Goal: Task Accomplishment & Management: Use online tool/utility

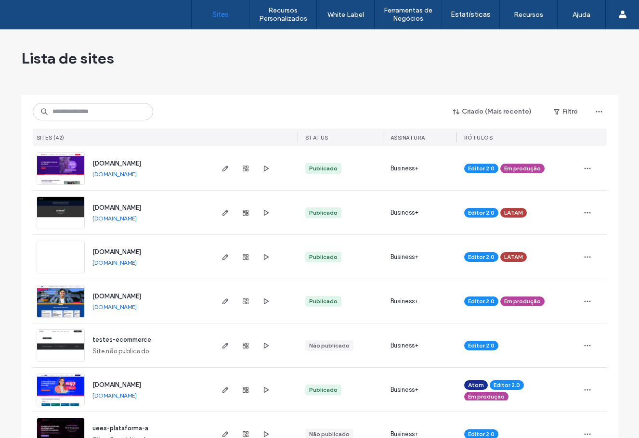
click at [129, 113] on input at bounding box center [93, 111] width 120 height 17
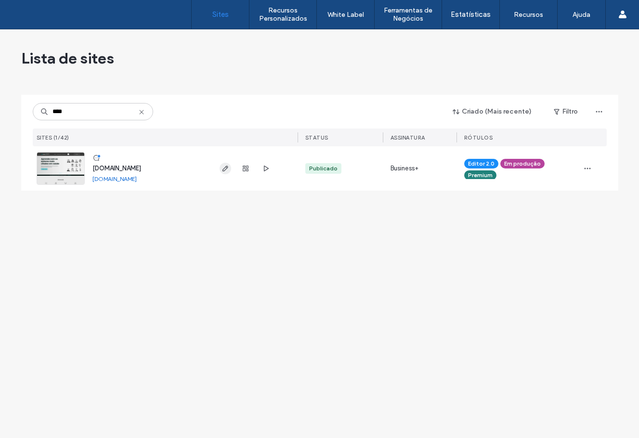
type input "****"
click at [227, 173] on span "button" at bounding box center [225, 169] width 12 height 12
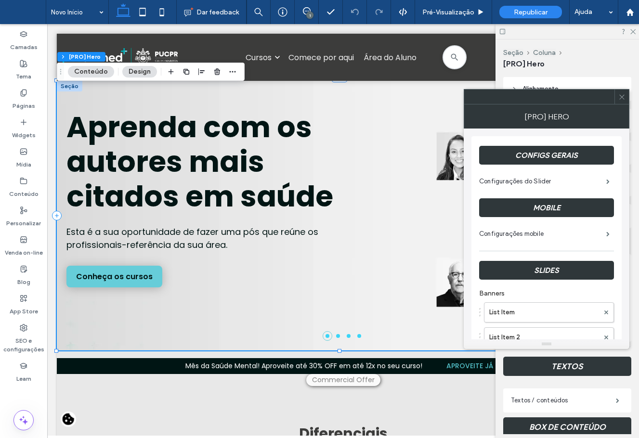
click at [626, 99] on div at bounding box center [621, 97] width 14 height 14
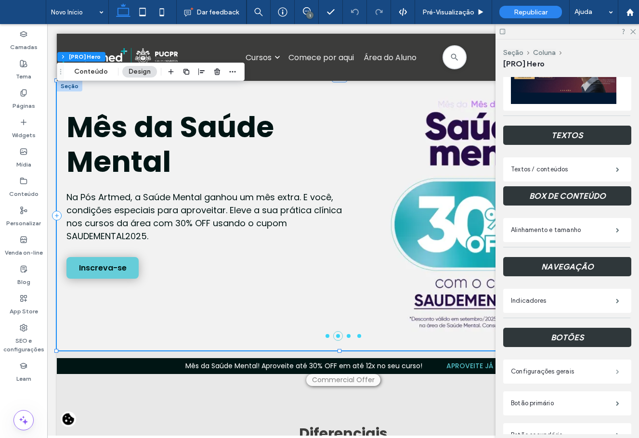
scroll to position [321, 0]
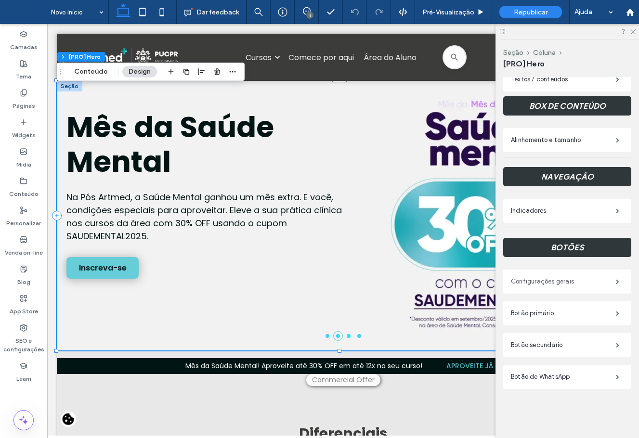
click at [590, 275] on label "Configurações gerais" at bounding box center [563, 281] width 105 height 19
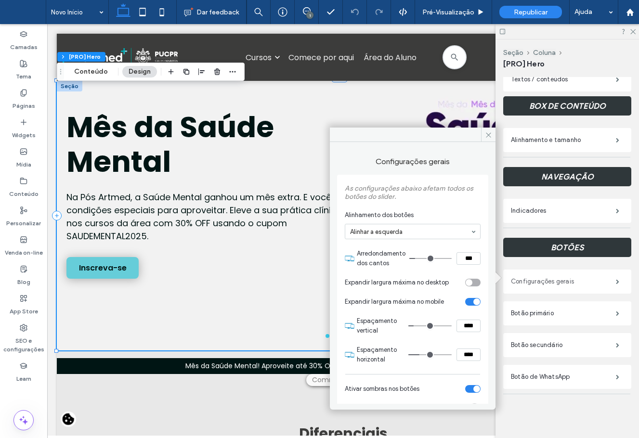
click at [590, 275] on label "Configurações gerais" at bounding box center [563, 281] width 105 height 19
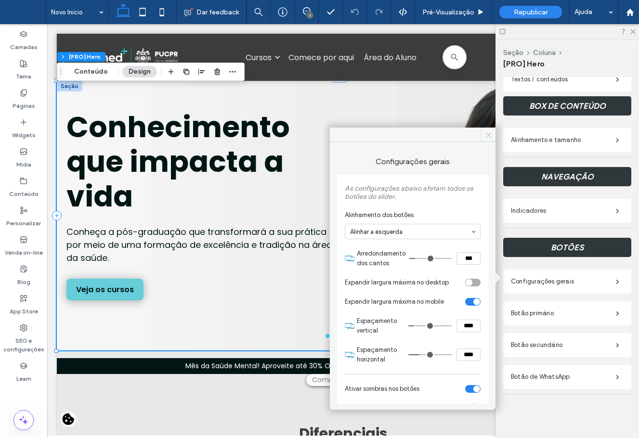
click at [489, 135] on icon at bounding box center [488, 134] width 7 height 7
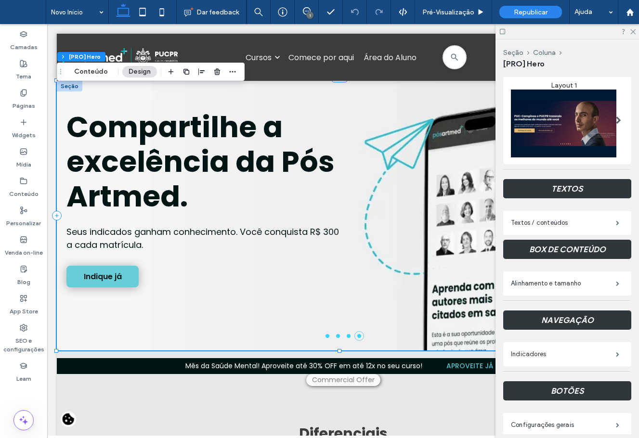
scroll to position [177, 0]
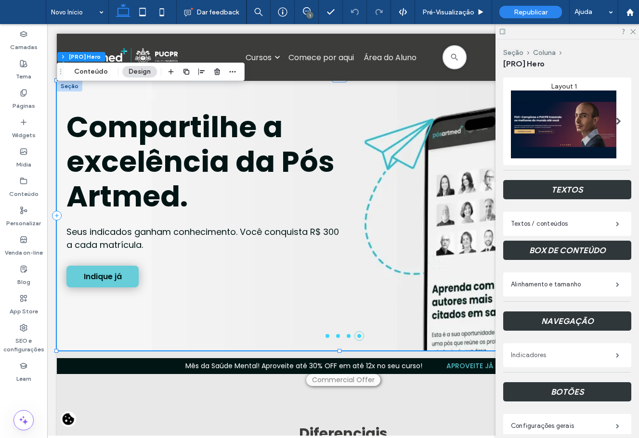
click at [591, 347] on label "Indicadores" at bounding box center [563, 355] width 105 height 19
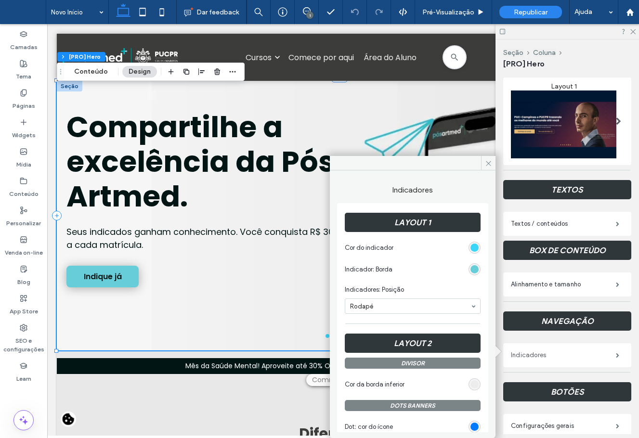
click at [600, 355] on label "Indicadores" at bounding box center [563, 355] width 105 height 19
click at [579, 278] on label "Alinhamento e tamanho" at bounding box center [563, 284] width 105 height 19
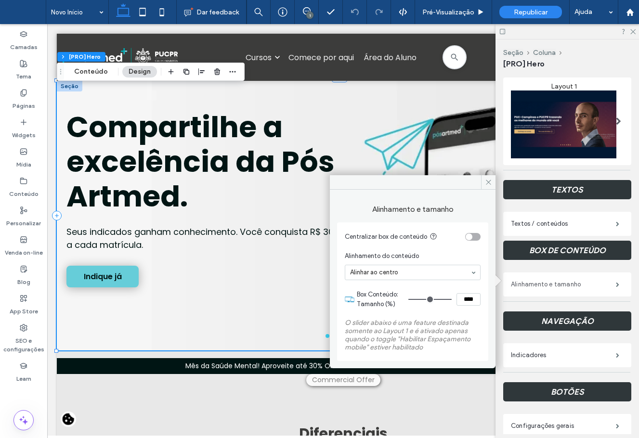
click at [580, 281] on label "Alinhamento e tamanho" at bounding box center [563, 284] width 105 height 19
click at [593, 217] on label "Textos / conteúdos" at bounding box center [563, 223] width 105 height 19
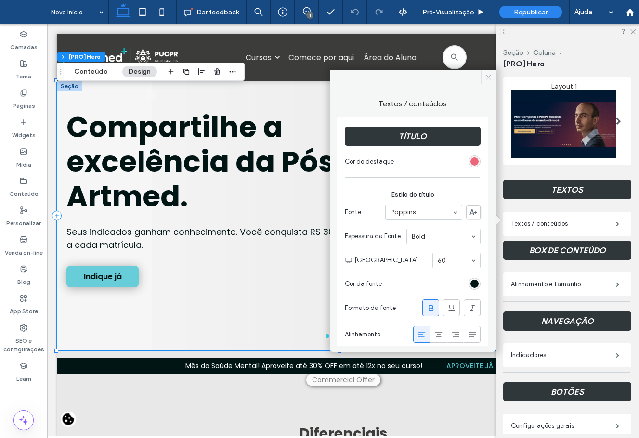
click at [486, 80] on icon at bounding box center [488, 77] width 7 height 7
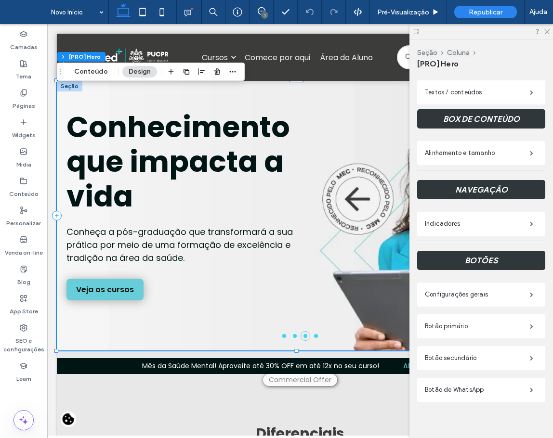
scroll to position [321, 0]
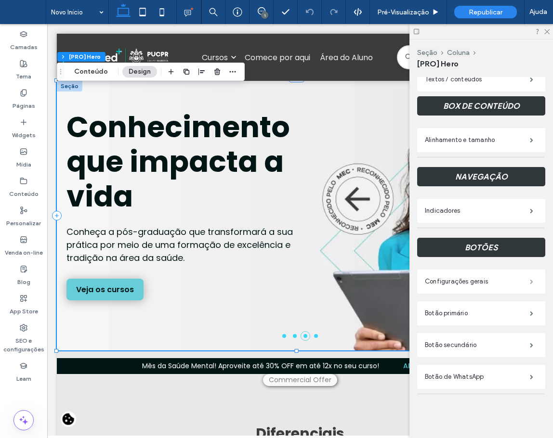
click at [529, 279] on span at bounding box center [530, 281] width 3 height 5
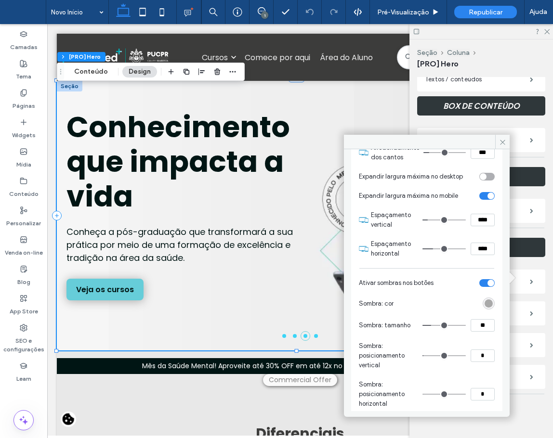
scroll to position [121, 0]
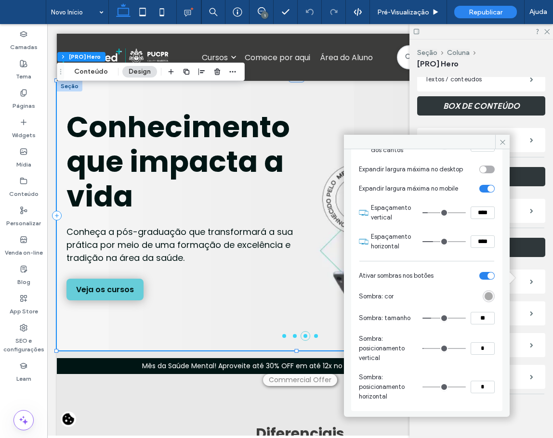
click at [490, 435] on div "Seção Coluna [PRO] Hero Alinhamento Espaçamento Acolchoamento (espaçamento inte…" at bounding box center [480, 238] width 143 height 399
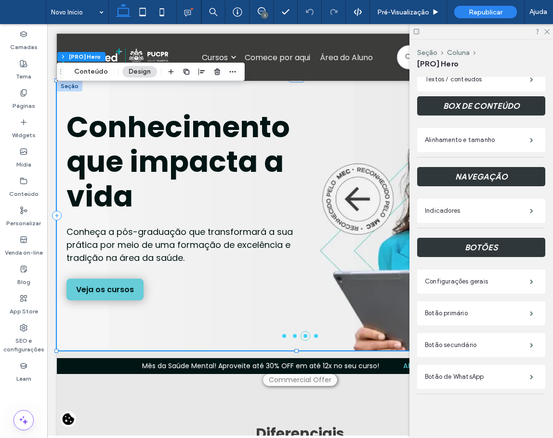
click at [516, 333] on div "Botão secundário" at bounding box center [481, 345] width 128 height 24
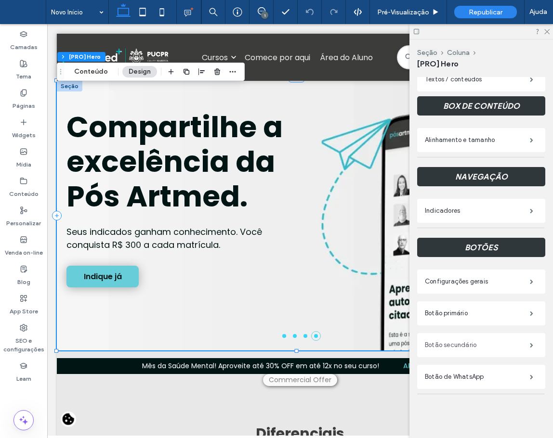
click at [516, 340] on label "Botão secundário" at bounding box center [477, 344] width 105 height 19
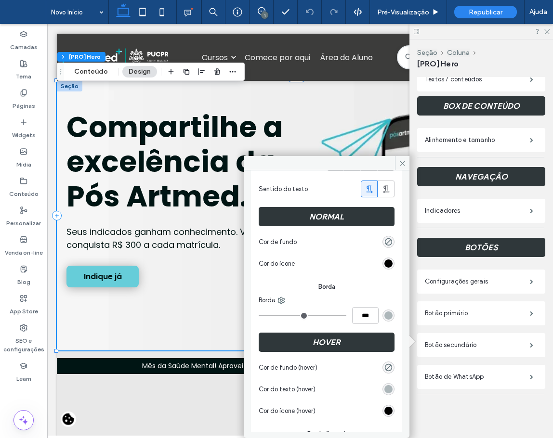
scroll to position [245, 0]
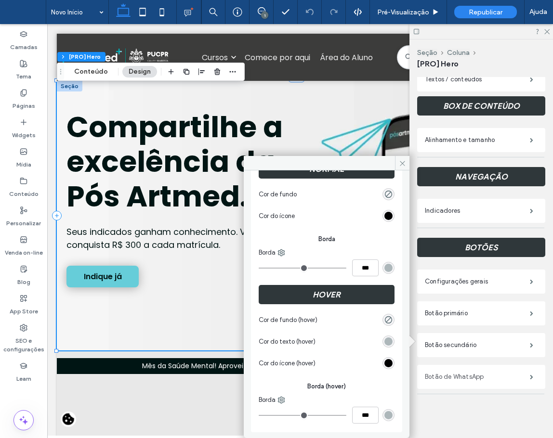
click at [470, 371] on label "Botão de WhatsApp" at bounding box center [477, 376] width 105 height 19
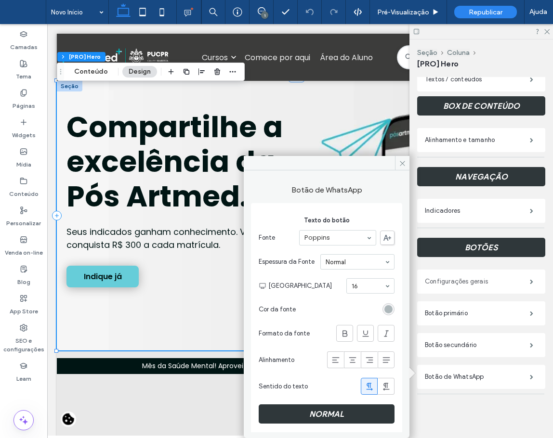
click at [471, 279] on label "Configurações gerais" at bounding box center [477, 281] width 105 height 19
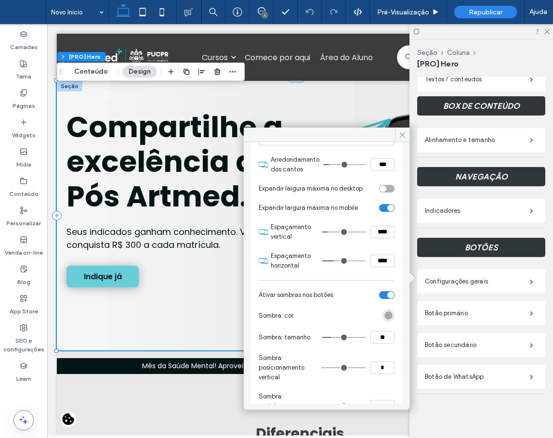
scroll to position [121, 0]
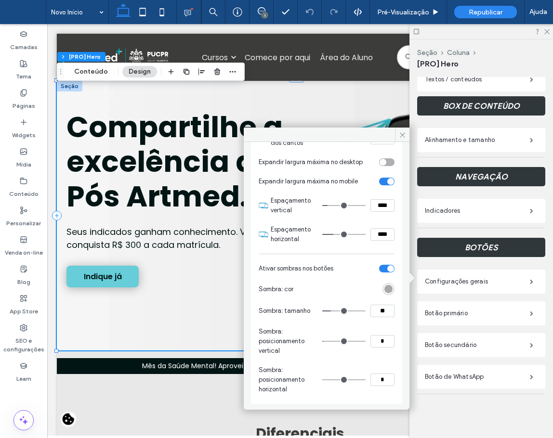
click at [469, 392] on div "Layout Layout 1 TEXTOS Textos / conteúdos BOX DE CONTEÚDO Alinhamento e tamanho…" at bounding box center [481, 153] width 128 height 492
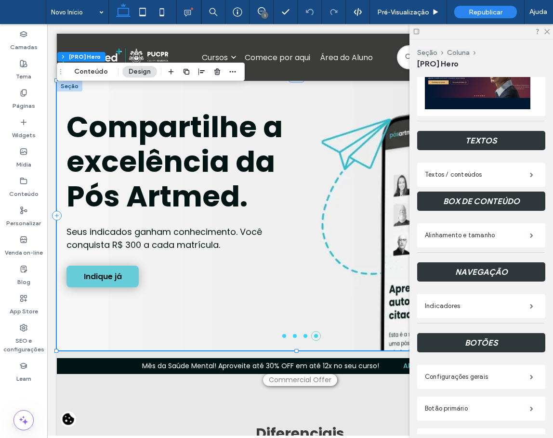
scroll to position [225, 0]
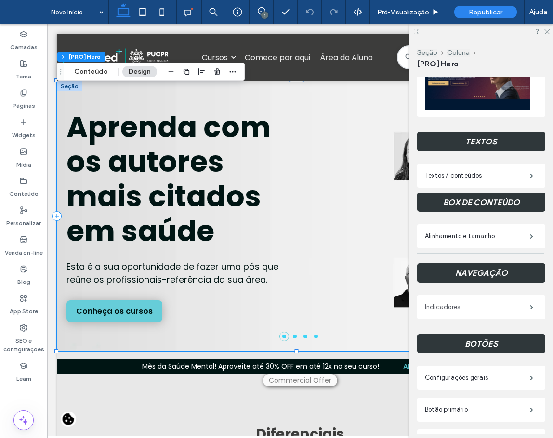
click at [466, 304] on label "Indicadores" at bounding box center [477, 306] width 105 height 19
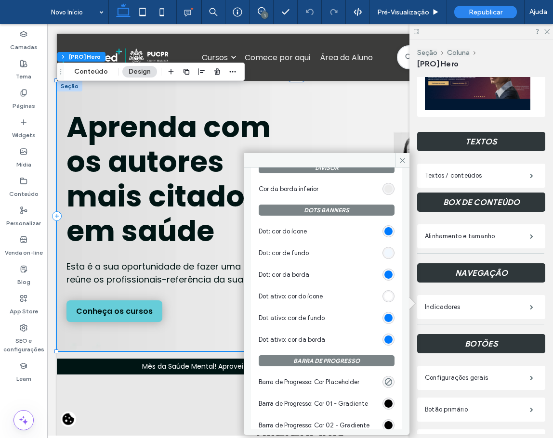
scroll to position [204, 0]
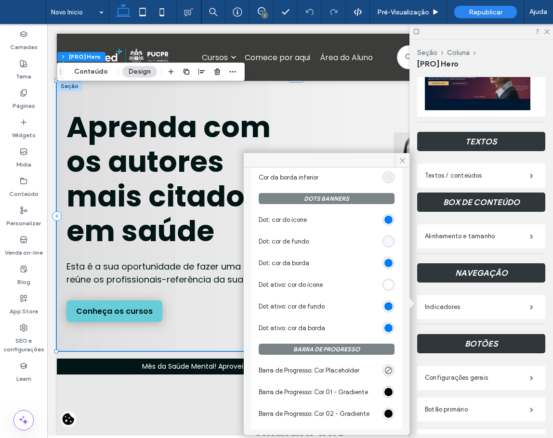
click at [473, 284] on label "NAVEGAÇÃO" at bounding box center [481, 272] width 128 height 29
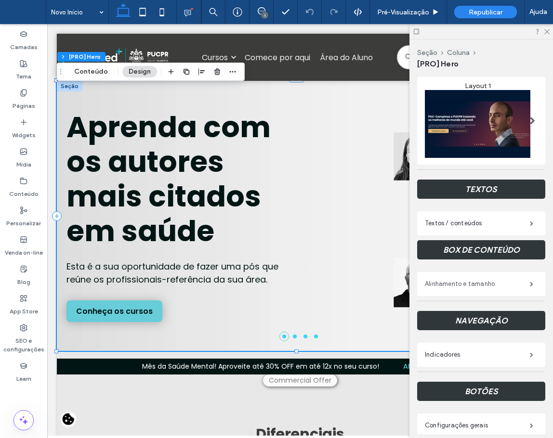
scroll to position [177, 0]
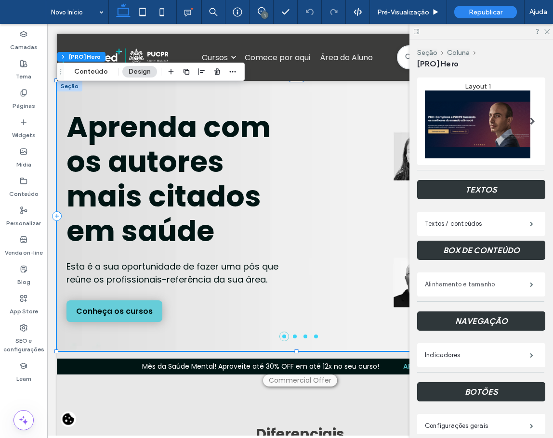
click at [489, 275] on label "Alinhamento e tamanho" at bounding box center [477, 284] width 105 height 19
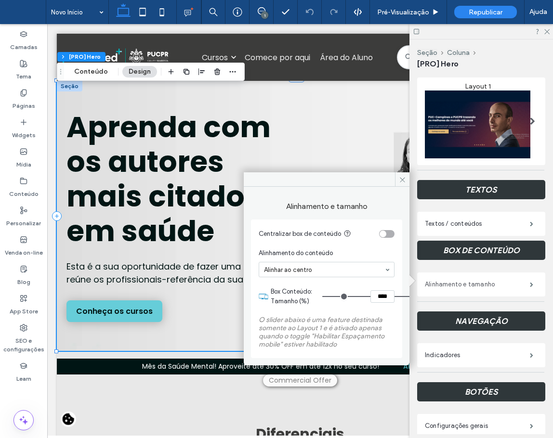
click at [488, 277] on label "Alinhamento e tamanho" at bounding box center [477, 284] width 105 height 19
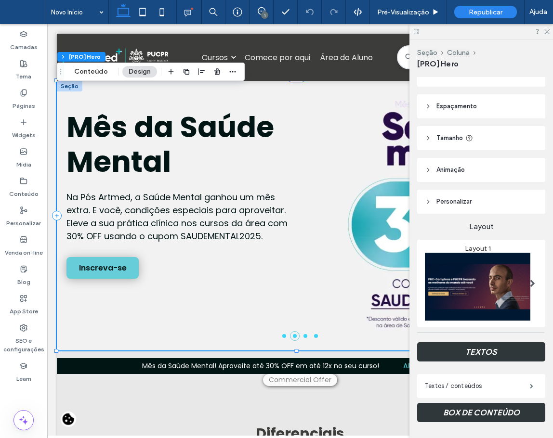
scroll to position [0, 0]
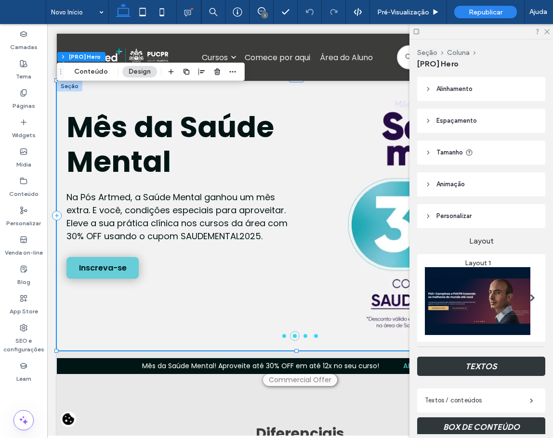
click at [461, 212] on span "Personalizar" at bounding box center [453, 216] width 35 height 10
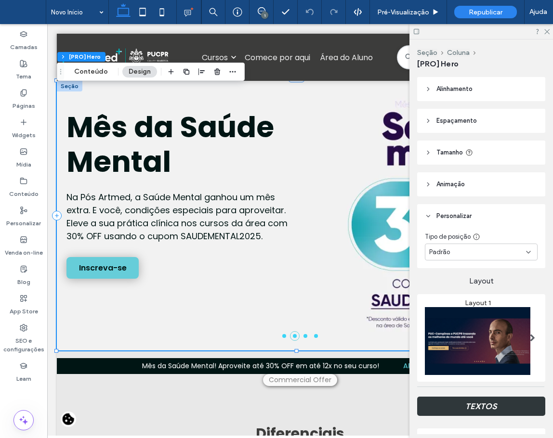
click at [486, 213] on header "Personalizar" at bounding box center [481, 216] width 128 height 24
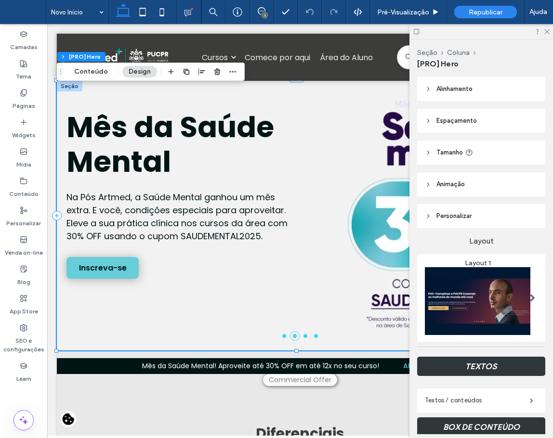
click at [473, 184] on header "Animaçāo" at bounding box center [481, 184] width 128 height 24
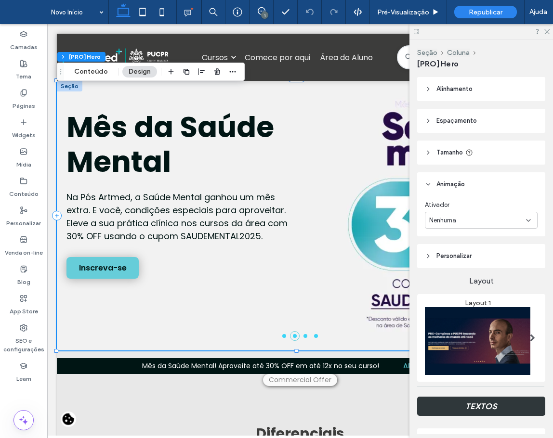
click at [473, 184] on header "Animaçāo" at bounding box center [481, 184] width 128 height 24
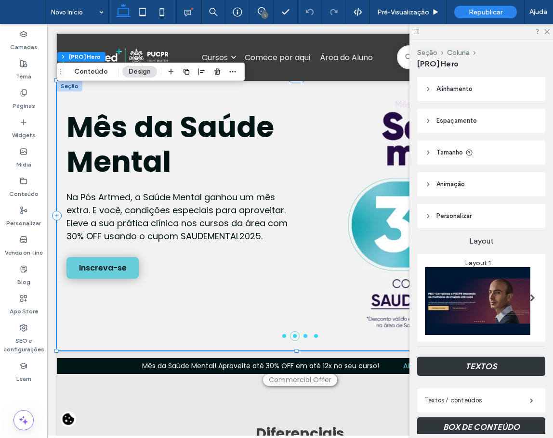
click at [474, 147] on header "Tamanho" at bounding box center [481, 153] width 128 height 24
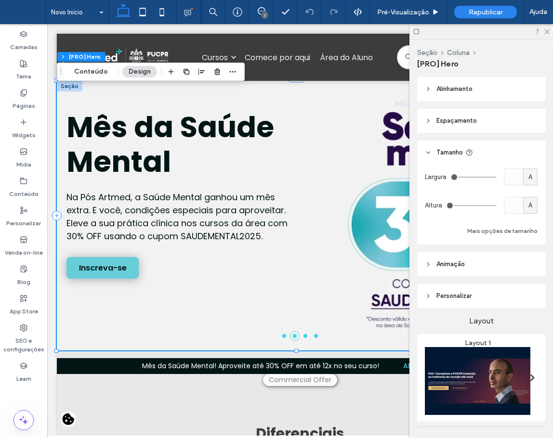
click at [486, 149] on header "Tamanho" at bounding box center [481, 153] width 128 height 24
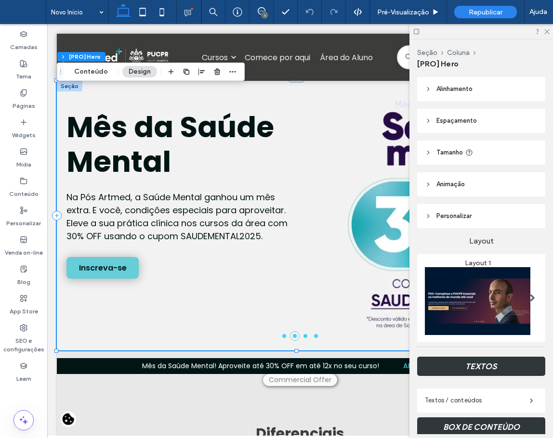
click at [482, 121] on header "Espaçamento" at bounding box center [481, 121] width 128 height 24
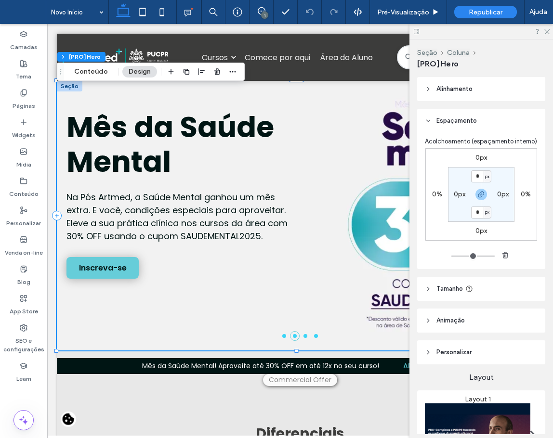
click at [482, 121] on header "Espaçamento" at bounding box center [481, 121] width 128 height 24
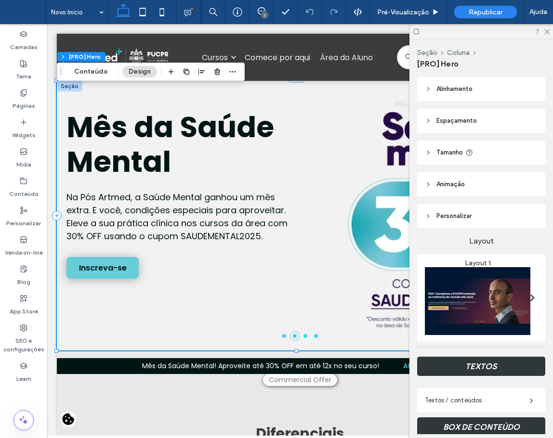
click at [486, 80] on header "Alinhamento" at bounding box center [481, 89] width 128 height 24
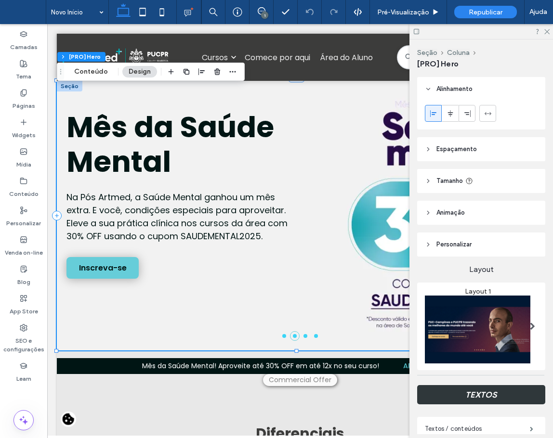
click at [486, 80] on header "Alinhamento" at bounding box center [481, 89] width 128 height 24
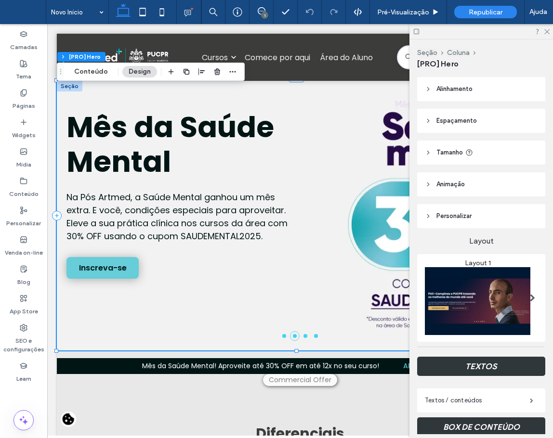
click at [486, 186] on header "Animaçāo" at bounding box center [481, 184] width 128 height 24
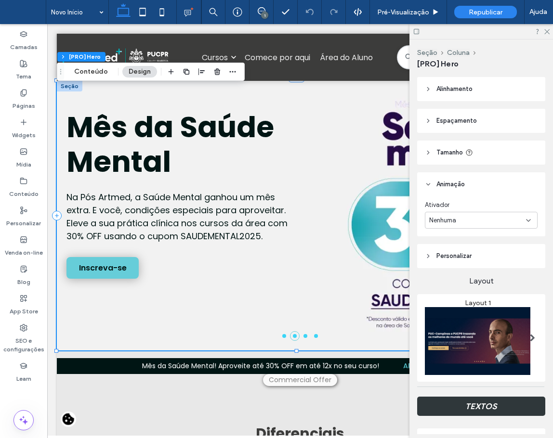
click at [478, 223] on div "Nenhuma" at bounding box center [477, 221] width 97 height 10
click at [480, 222] on div "Nenhuma" at bounding box center [477, 221] width 97 height 10
click at [471, 179] on header "Animaçāo" at bounding box center [481, 184] width 128 height 24
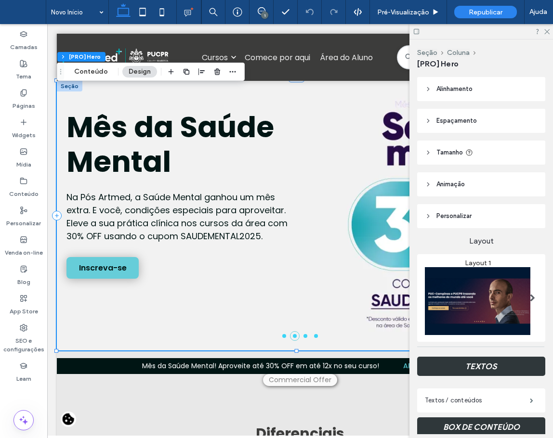
scroll to position [48, 0]
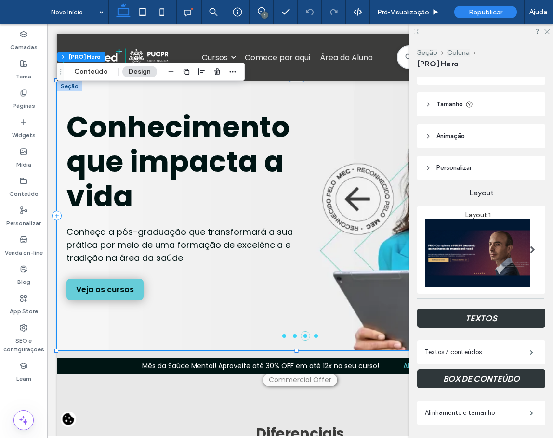
click at [483, 178] on header "Personalizar" at bounding box center [481, 168] width 128 height 24
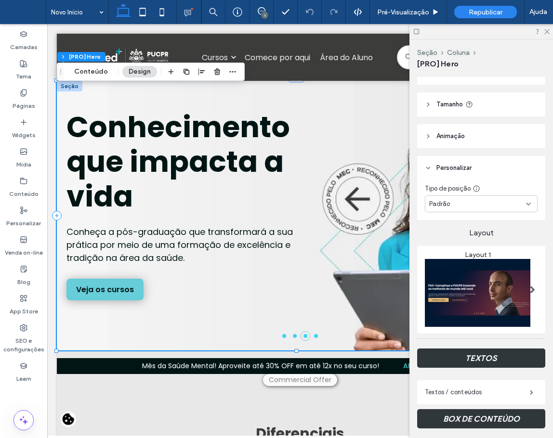
click at [485, 171] on header "Personalizar" at bounding box center [481, 168] width 128 height 24
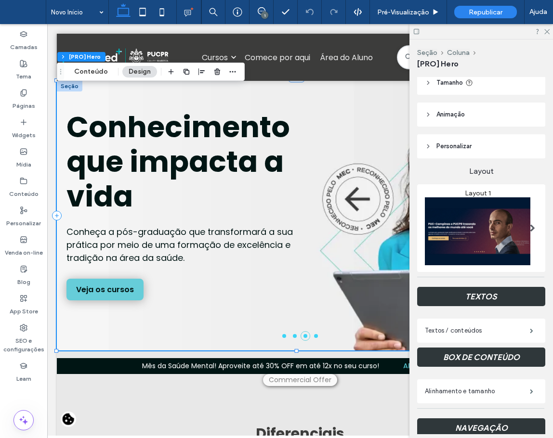
scroll to position [96, 0]
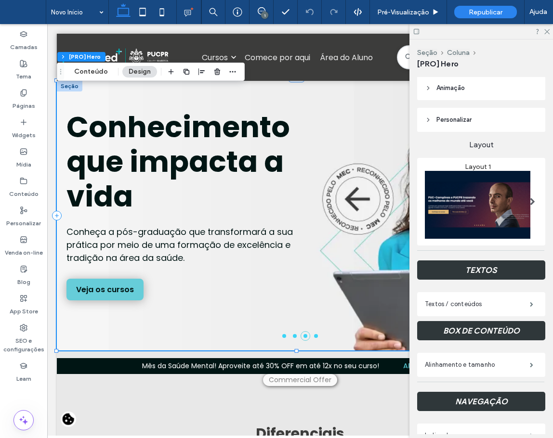
click at [485, 271] on h3 "TEXTOS" at bounding box center [481, 269] width 128 height 19
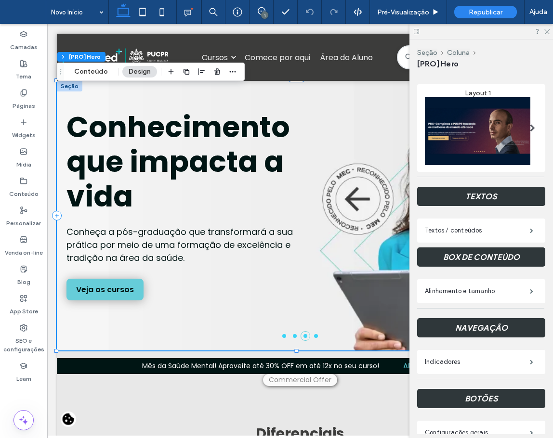
scroll to position [193, 0]
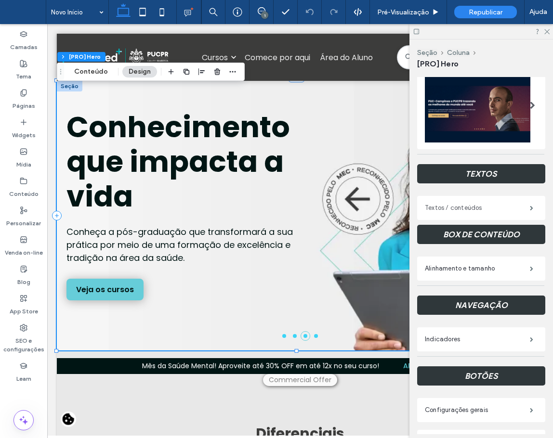
click at [490, 206] on label "Textos / conteúdos" at bounding box center [477, 207] width 105 height 19
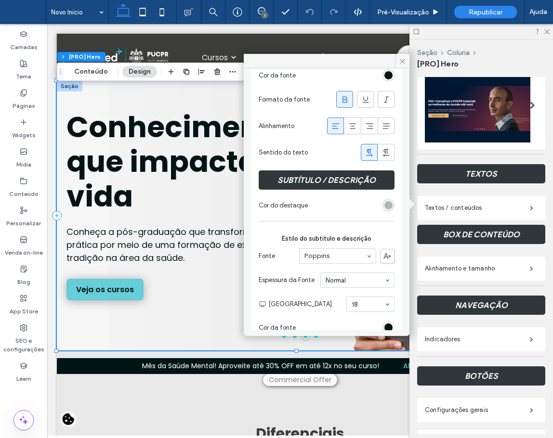
click at [450, 188] on div "Layout Layout 1 TEXTOS Textos / conteúdos BOX DE CONTEÚDO Alinhamento e tamanho…" at bounding box center [481, 282] width 128 height 492
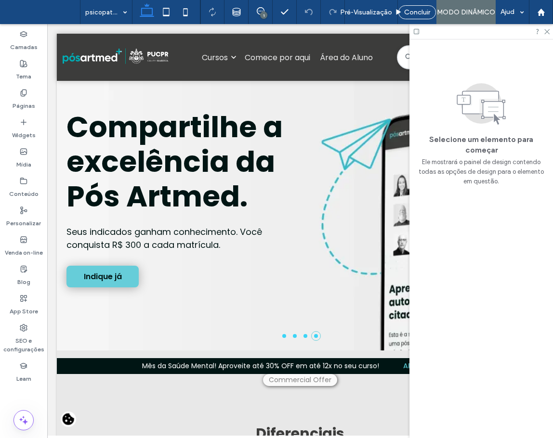
click at [303, 187] on div at bounding box center [276, 219] width 553 height 438
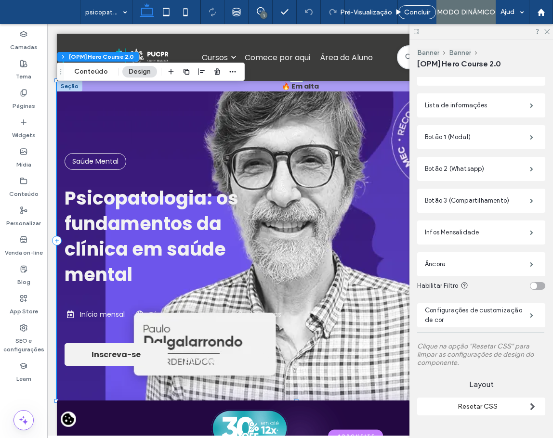
scroll to position [385, 0]
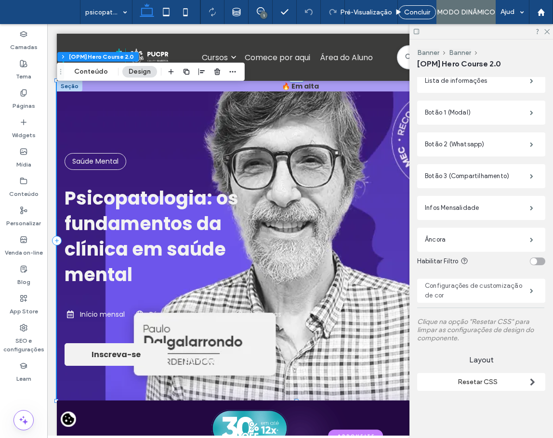
click at [508, 290] on label "Configurações de customização de cor" at bounding box center [477, 290] width 105 height 29
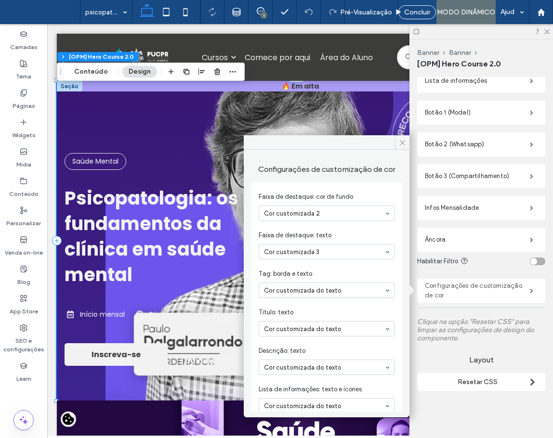
drag, startPoint x: 499, startPoint y: 292, endPoint x: 491, endPoint y: 279, distance: 15.1
click at [499, 291] on label "Configurações de customização de cor" at bounding box center [477, 290] width 105 height 29
click at [471, 232] on label "Âncora" at bounding box center [477, 239] width 105 height 19
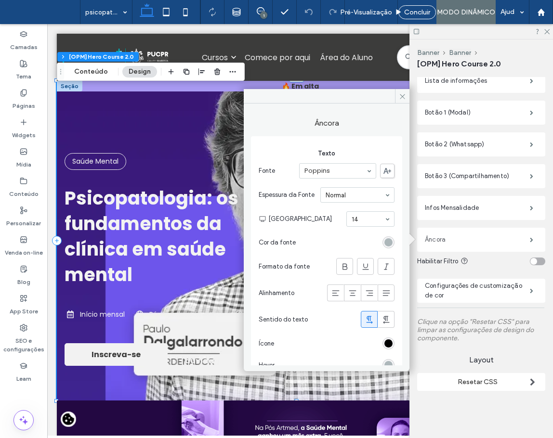
click at [471, 233] on label "Âncora" at bounding box center [477, 239] width 105 height 19
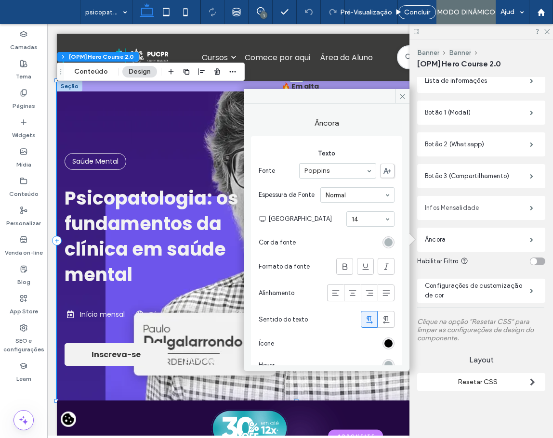
click at [475, 211] on label "Infos Mensalidade" at bounding box center [477, 207] width 105 height 19
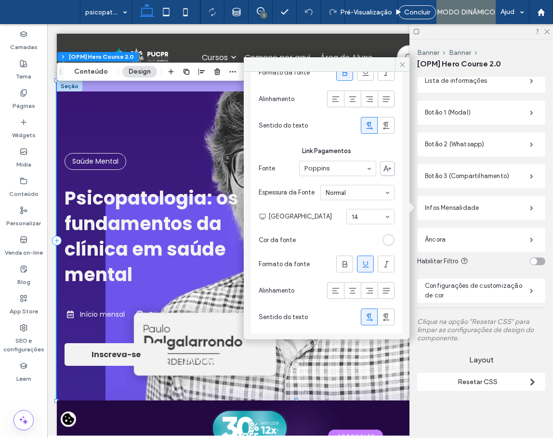
scroll to position [355, 0]
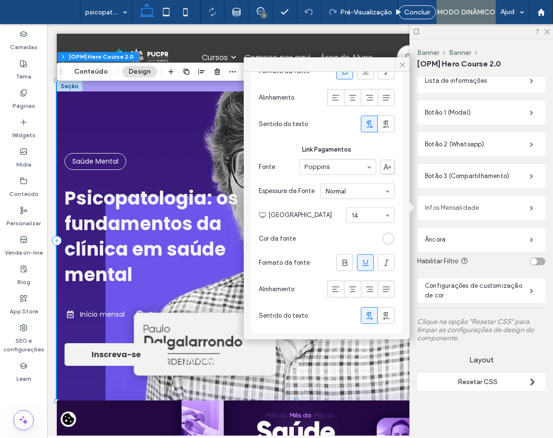
click at [449, 211] on label "Infos Mensalidade" at bounding box center [477, 207] width 105 height 19
click at [457, 174] on label "Botão 3 (Compartilhamento)" at bounding box center [477, 176] width 105 height 19
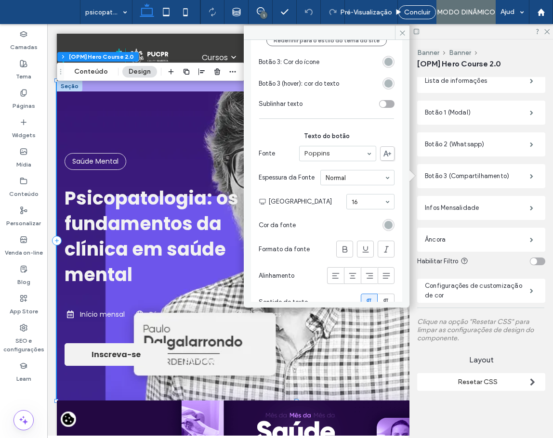
scroll to position [410, 0]
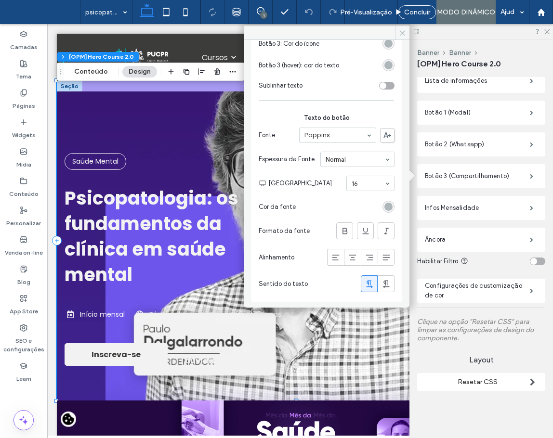
click at [418, 159] on div "Faixa de Destaque Box Tag Imagens Textos Lista de informações Botão 1 (Modal) B…" at bounding box center [481, 148] width 128 height 493
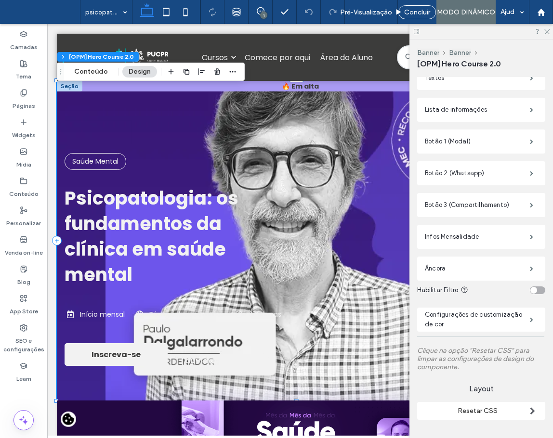
scroll to position [336, 0]
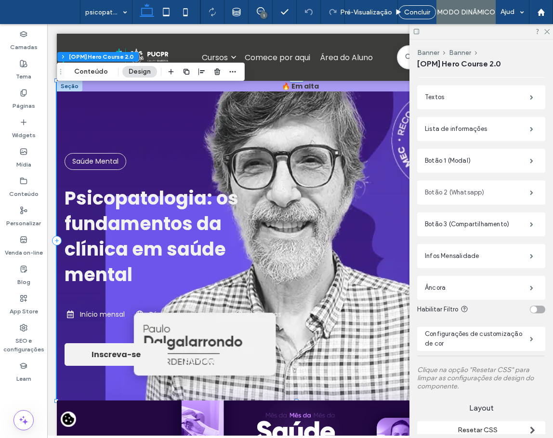
click at [459, 195] on label "Botão 2 (Whatsapp)" at bounding box center [477, 192] width 105 height 19
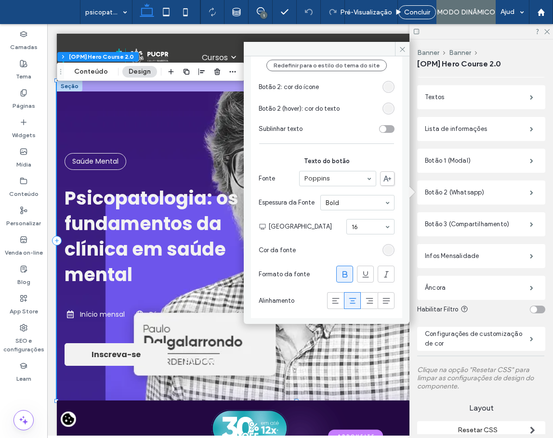
scroll to position [385, 0]
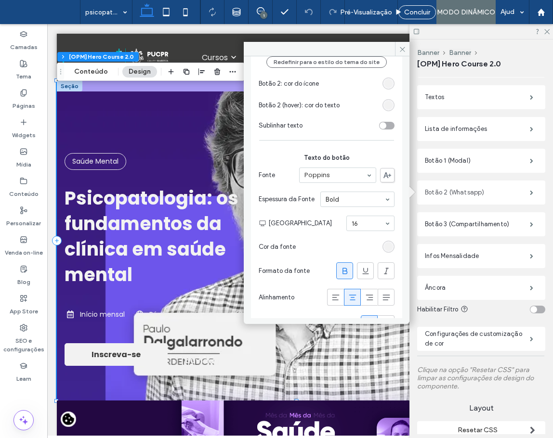
click at [504, 196] on label "Botão 2 (Whatsapp)" at bounding box center [477, 192] width 105 height 19
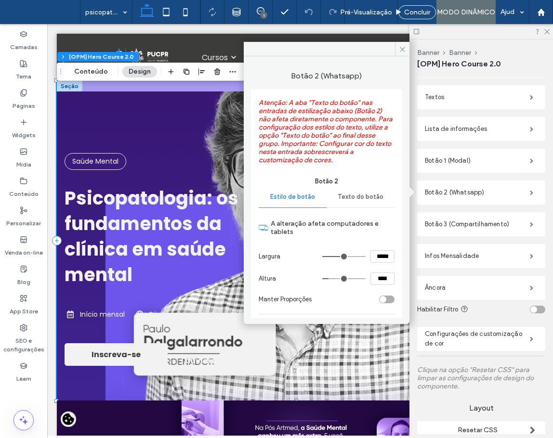
click at [482, 304] on section "Habilitar Filtro" at bounding box center [481, 309] width 128 height 19
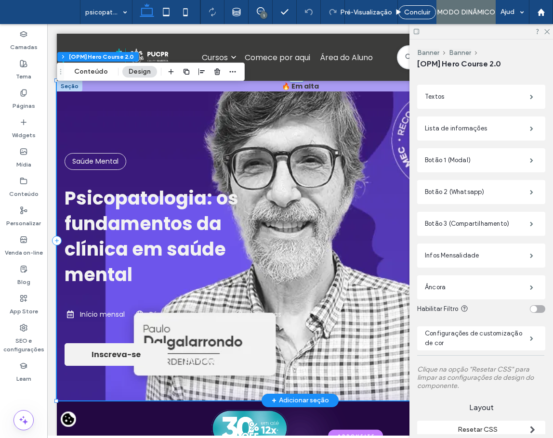
scroll to position [288, 0]
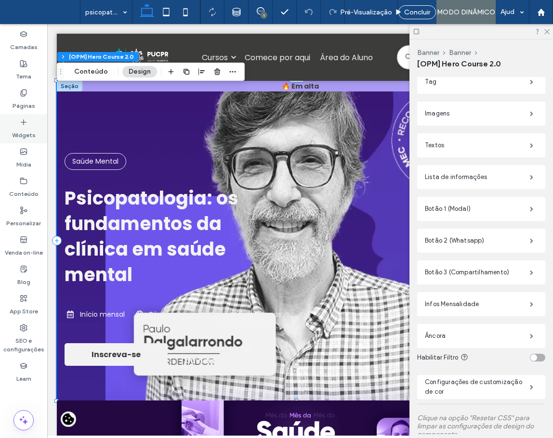
click at [26, 120] on icon at bounding box center [24, 122] width 8 height 8
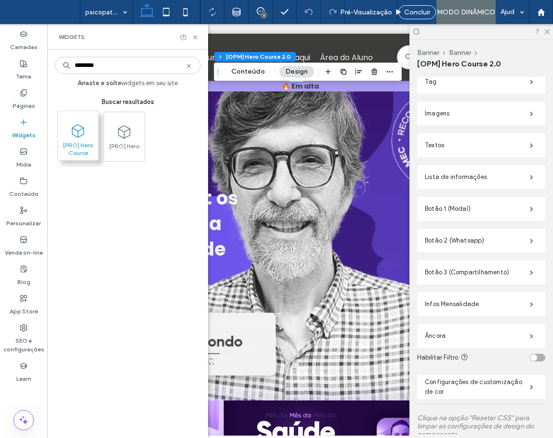
type input "********"
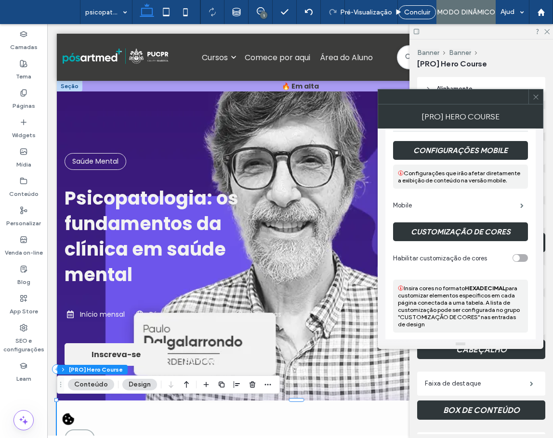
scroll to position [1666, 0]
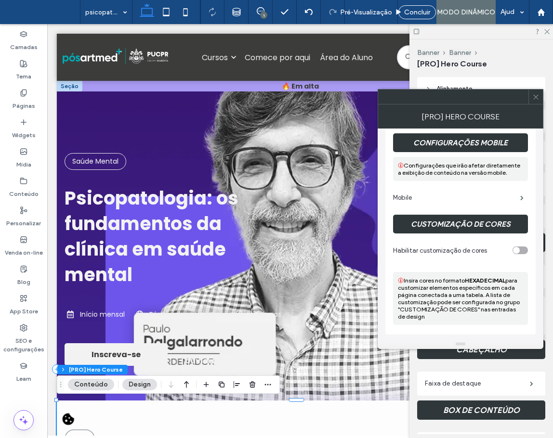
click at [476, 313] on h3 "🛈 Insira cores no formato HEXADECIMAL para customizar elementos específicos em …" at bounding box center [460, 298] width 135 height 53
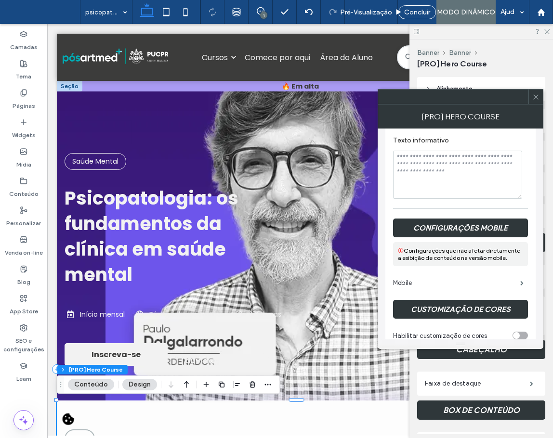
scroll to position [1570, 0]
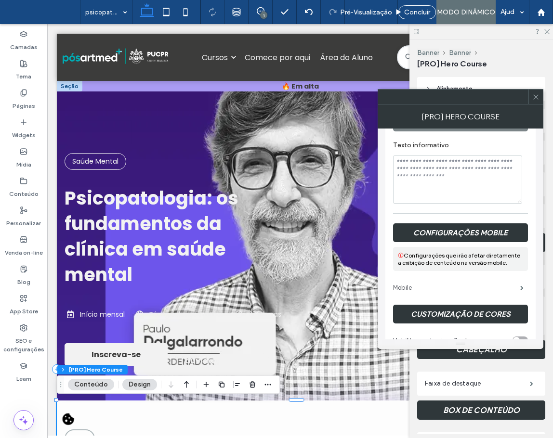
click at [508, 291] on label "Mobile" at bounding box center [456, 287] width 127 height 19
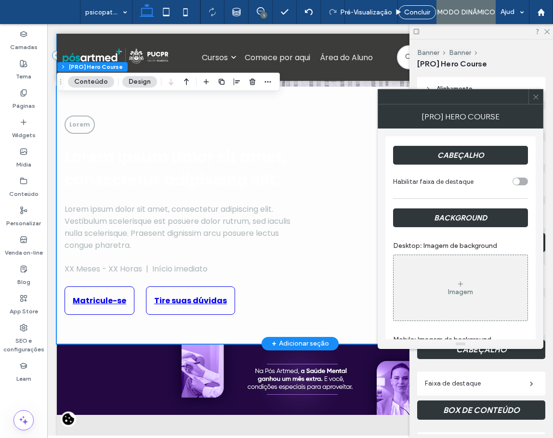
scroll to position [289, 0]
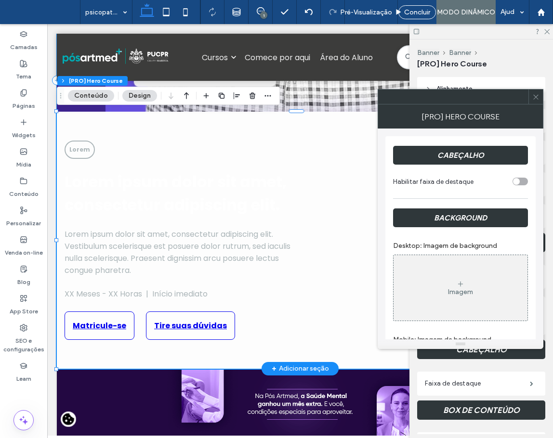
click at [523, 183] on div "toggle" at bounding box center [519, 182] width 15 height 8
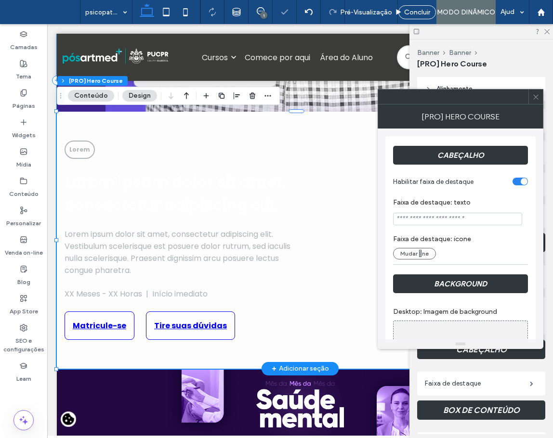
click at [486, 219] on input "Faixa de destaque: texto" at bounding box center [457, 219] width 129 height 13
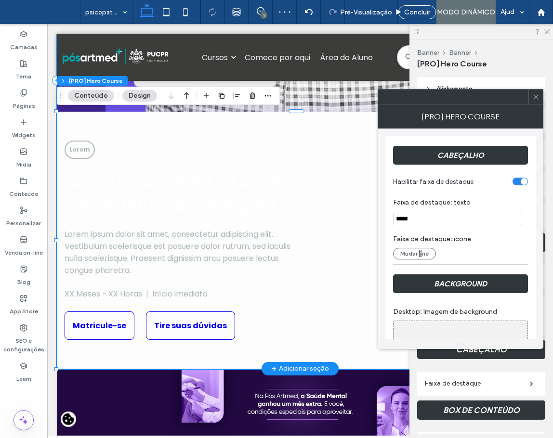
type input "*****"
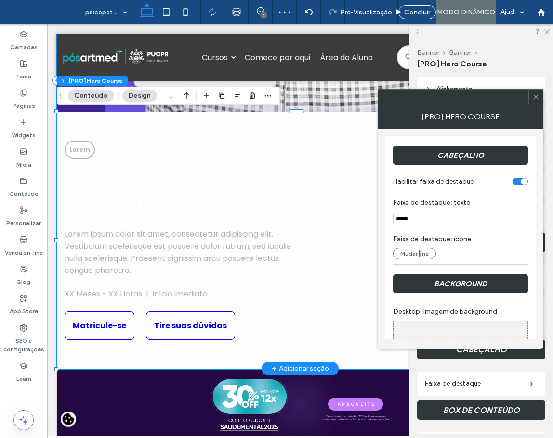
click at [470, 244] on label "Faixa de destaque: ícone" at bounding box center [460, 239] width 135 height 18
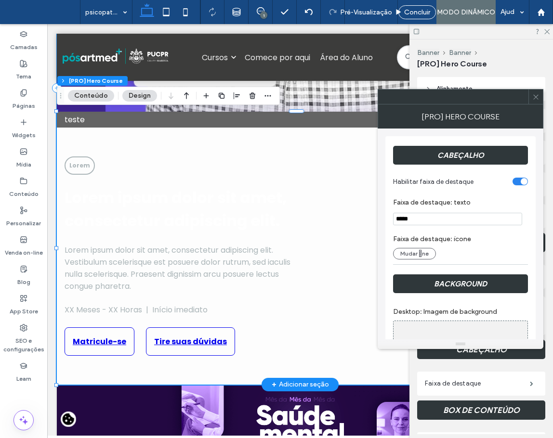
click at [516, 182] on div "toggle" at bounding box center [519, 182] width 15 height 8
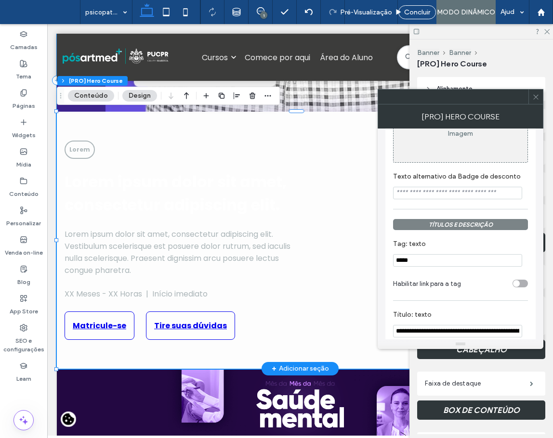
scroll to position [626, 0]
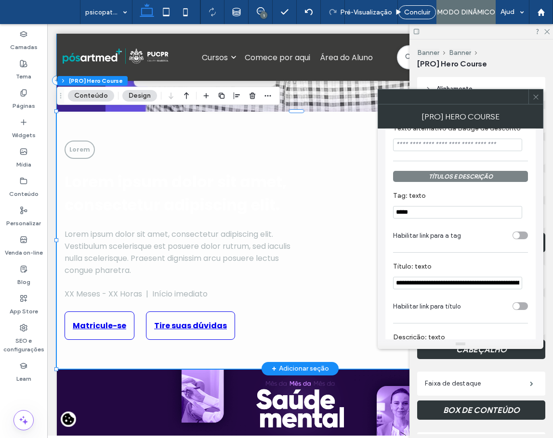
click at [95, 222] on div "Lorem Lorem ipsum dolor sit amet, consectetur adipiscing elit. Lorem ipsum dolo…" at bounding box center [179, 240] width 230 height 199
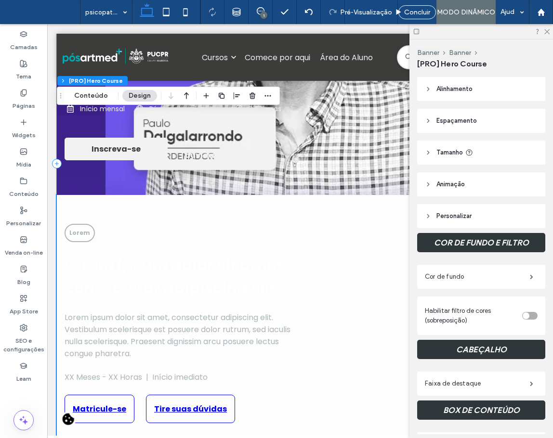
scroll to position [96, 0]
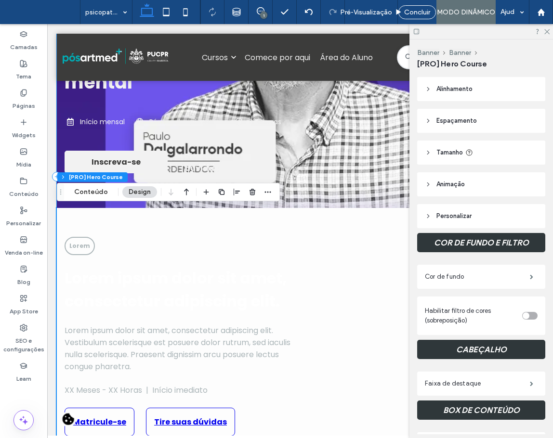
click at [156, 243] on div "Lorem Lorem ipsum dolor sit amet, consectetur adipiscing elit. Lorem ipsum dolo…" at bounding box center [179, 336] width 230 height 199
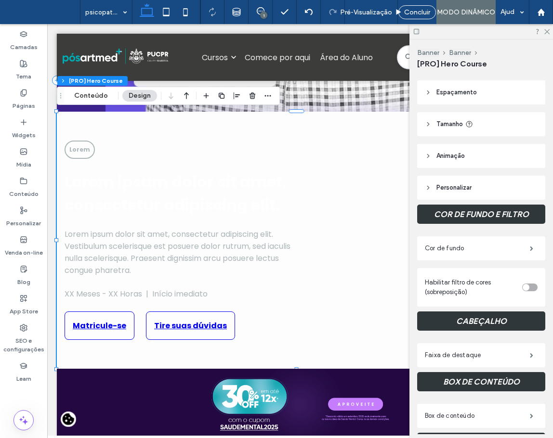
scroll to position [48, 0]
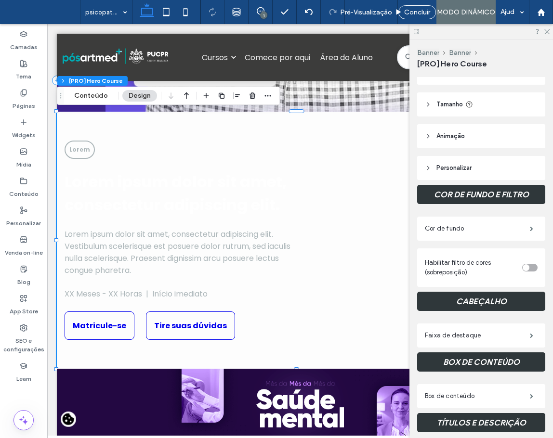
click at [529, 268] on div "toggle" at bounding box center [529, 268] width 15 height 8
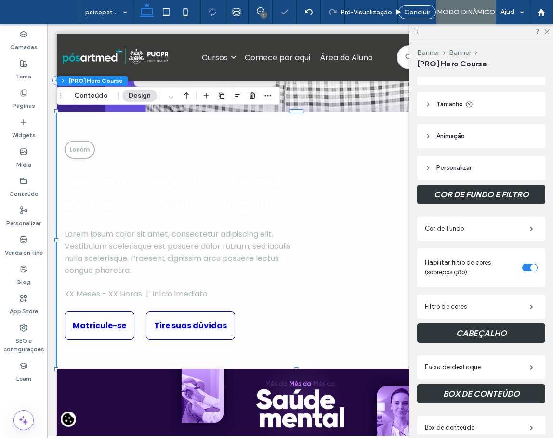
click at [530, 268] on div "toggle" at bounding box center [533, 267] width 7 height 7
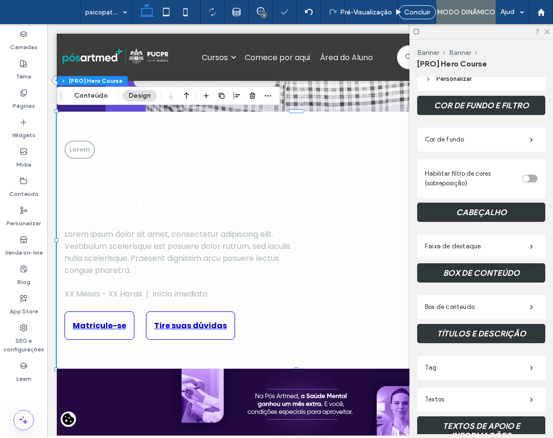
scroll to position [193, 0]
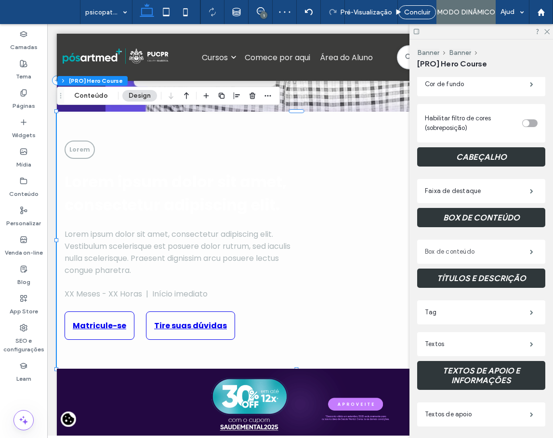
click at [517, 254] on label "Box de conteúdo" at bounding box center [477, 251] width 105 height 19
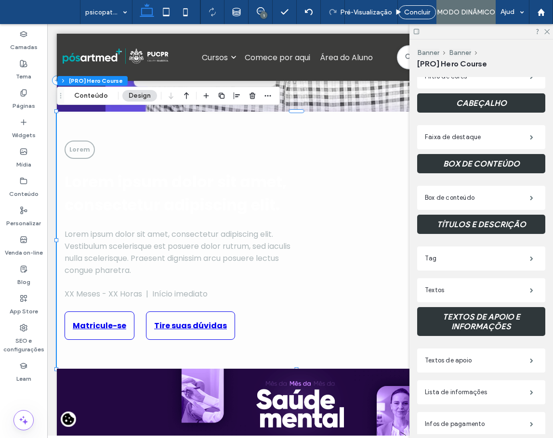
scroll to position [289, 0]
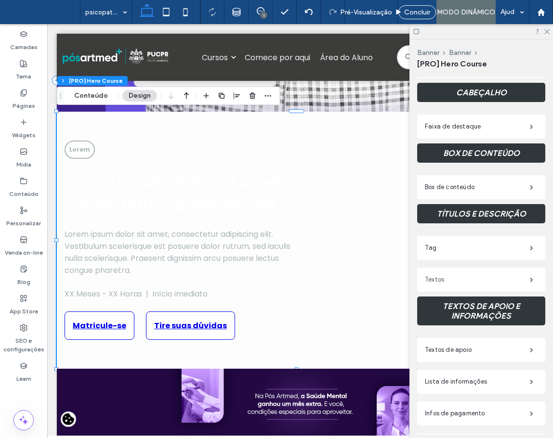
click at [493, 278] on label "Textos" at bounding box center [477, 279] width 105 height 19
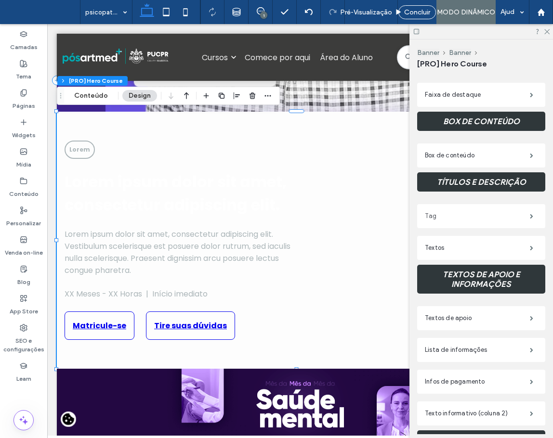
click at [470, 218] on label "Tag" at bounding box center [477, 215] width 105 height 19
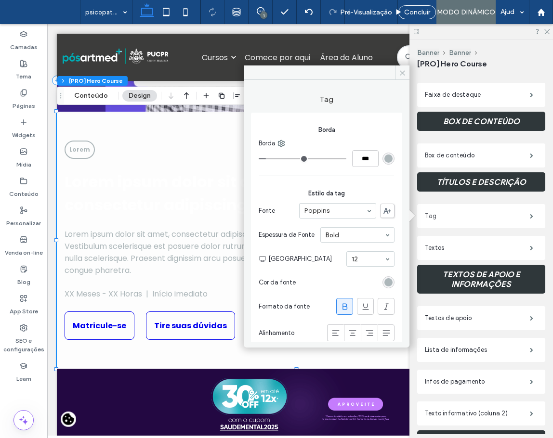
click at [470, 218] on label "Tag" at bounding box center [477, 215] width 105 height 19
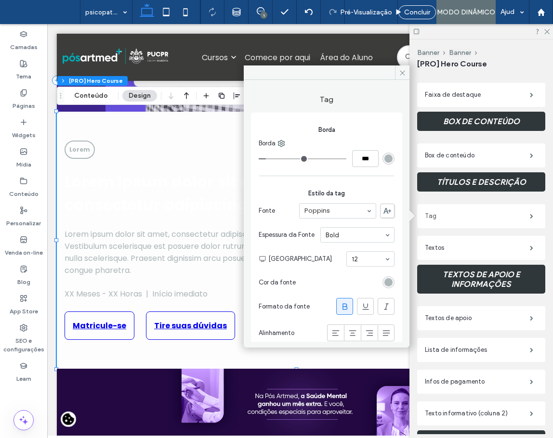
click at [470, 218] on label "Tag" at bounding box center [477, 215] width 105 height 19
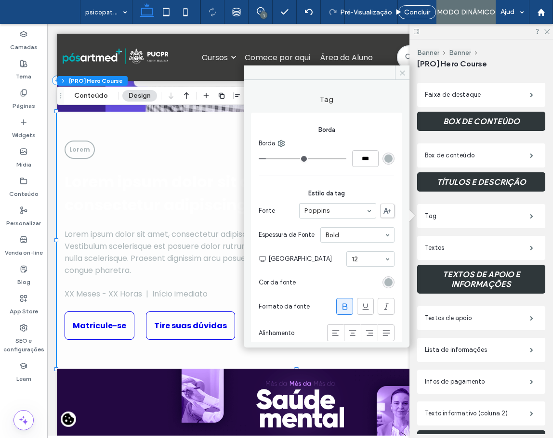
click at [463, 200] on div "COR DE FUNDO E FILTRO Cor de fundo Habilitar filtro de cores (sobreposição) CAB…" at bounding box center [481, 381] width 128 height 884
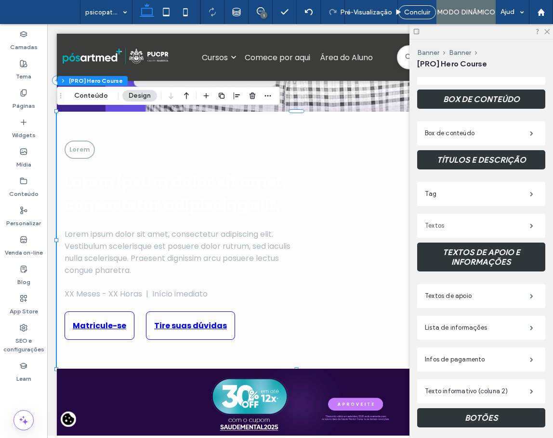
scroll to position [385, 0]
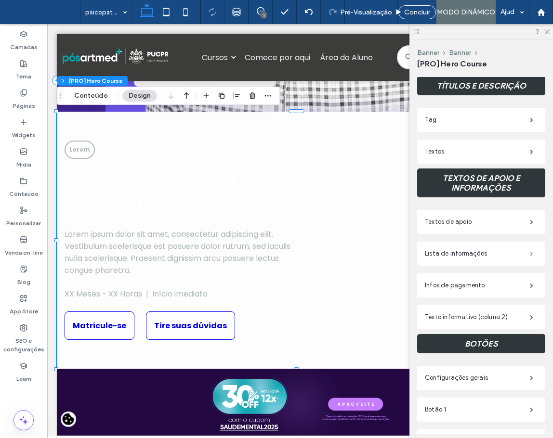
click at [529, 256] on span at bounding box center [530, 253] width 3 height 5
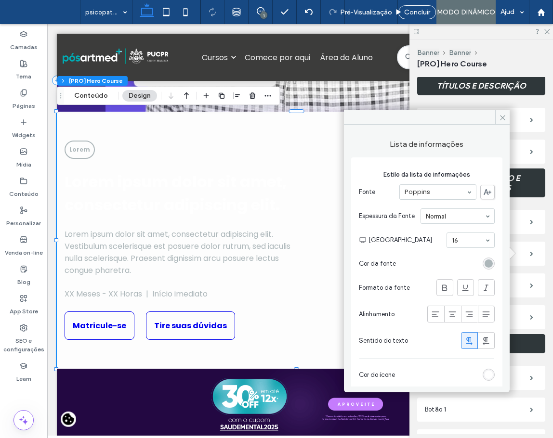
scroll to position [4, 0]
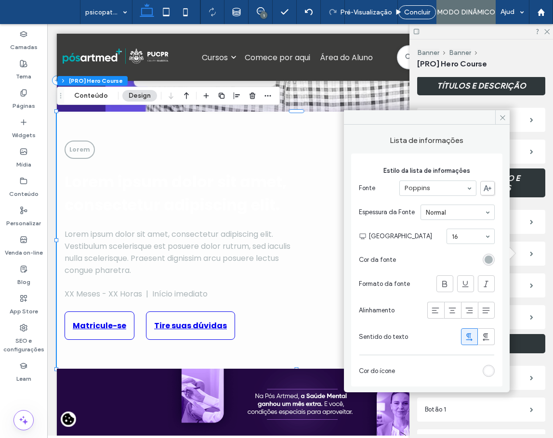
click at [542, 208] on div "Alinhamento Espaçamento Acolchoamento (espaçamento interno) 0px 0% 0px 0% * px …" at bounding box center [484, 255] width 134 height 357
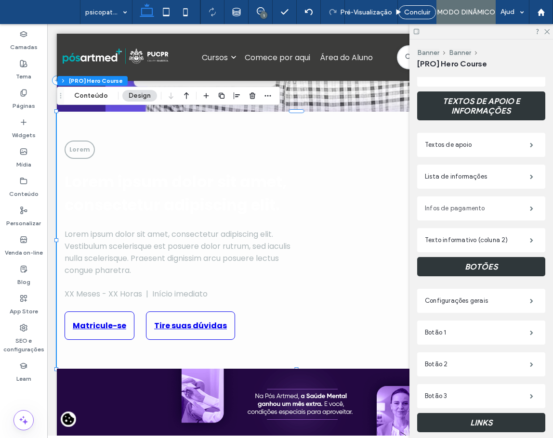
scroll to position [481, 0]
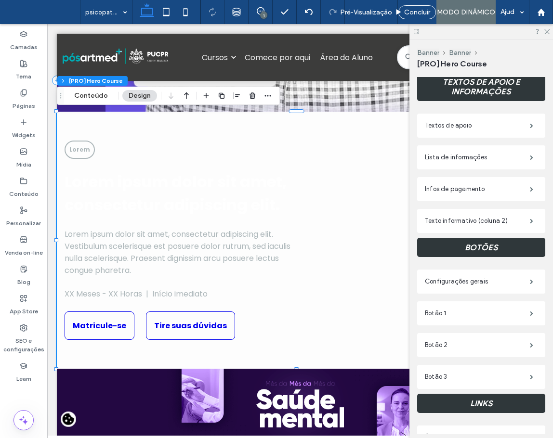
click at [485, 211] on div "Texto informativo (coluna 2)" at bounding box center [481, 221] width 128 height 24
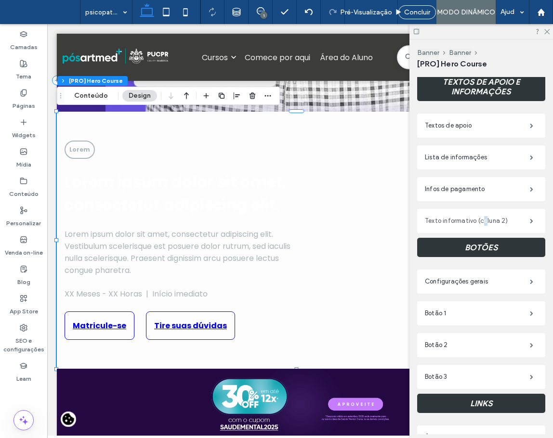
click at [485, 219] on label "Texto informativo (coluna 2)" at bounding box center [477, 220] width 105 height 19
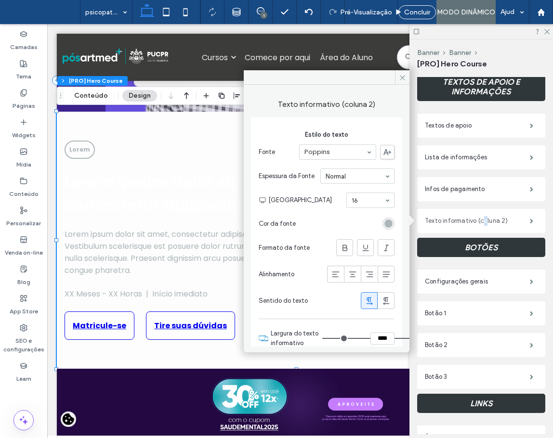
click at [485, 219] on label "Texto informativo (coluna 2)" at bounding box center [477, 220] width 105 height 19
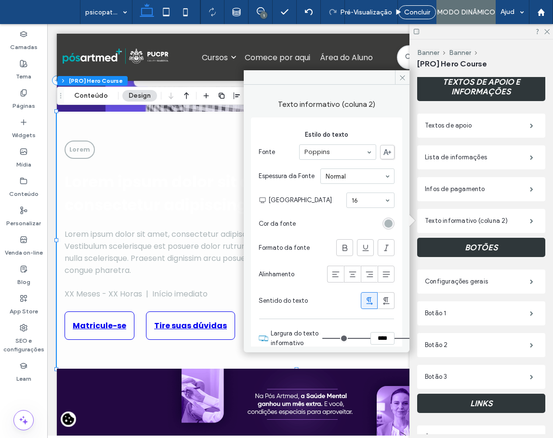
click at [488, 210] on div "Texto informativo (coluna 2)" at bounding box center [481, 221] width 128 height 24
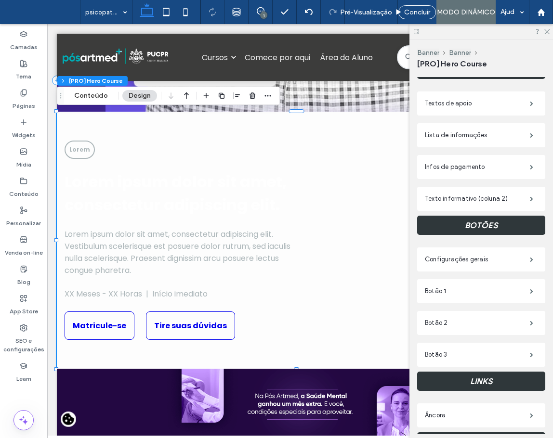
scroll to position [529, 0]
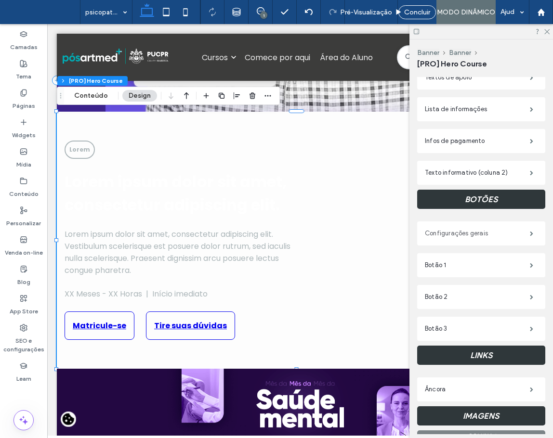
click at [505, 233] on label "Configurações gerais" at bounding box center [477, 233] width 105 height 19
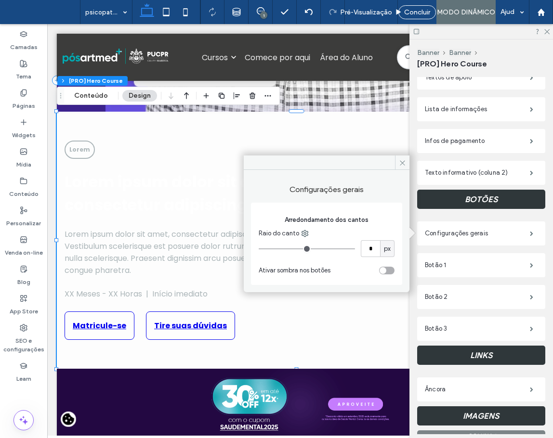
click at [476, 213] on label "BOTÕES" at bounding box center [481, 199] width 128 height 29
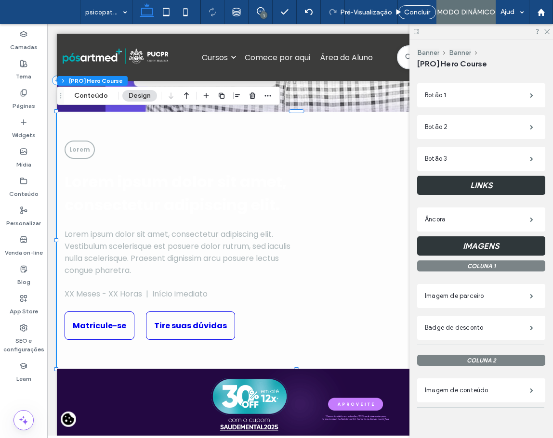
scroll to position [716, 0]
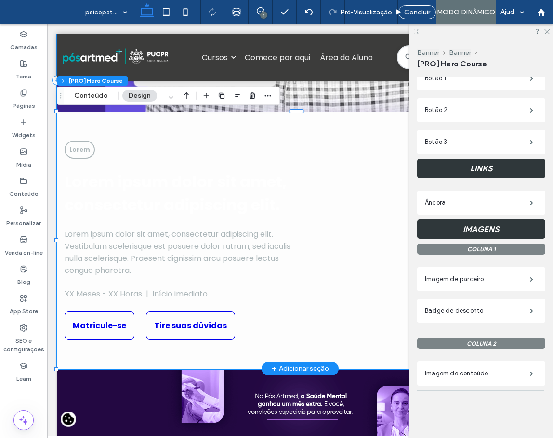
click at [245, 200] on h1 "Lorem ipsum dolor sit amet, consectetur adipiscing elit." at bounding box center [179, 193] width 230 height 46
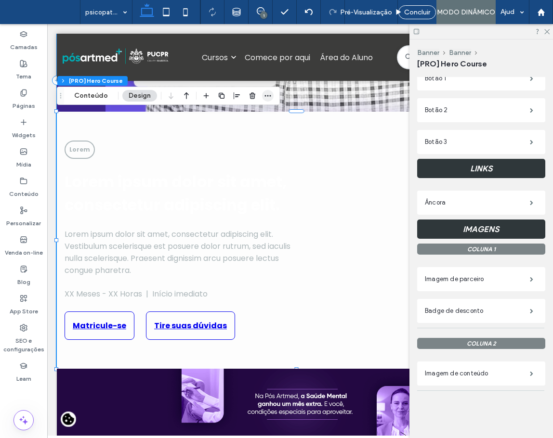
click at [265, 97] on icon "button" at bounding box center [268, 96] width 8 height 8
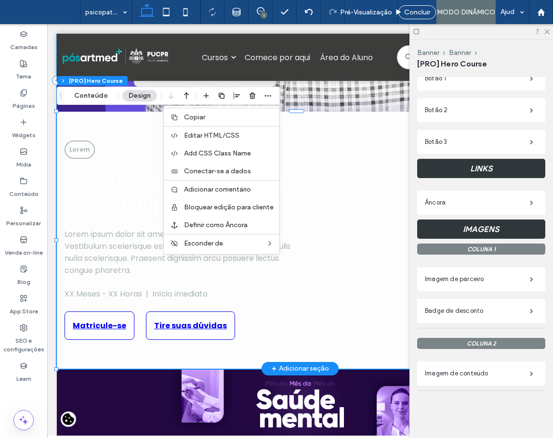
click at [320, 220] on div at bounding box center [421, 240] width 230 height 199
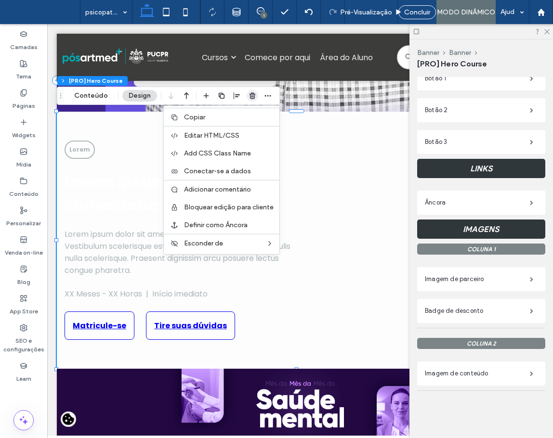
click at [248, 94] on icon "button" at bounding box center [252, 96] width 8 height 8
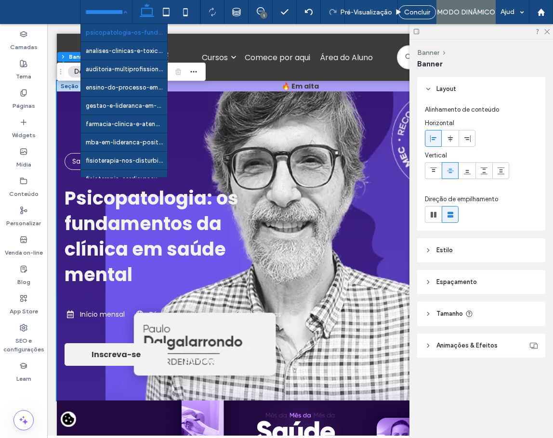
scroll to position [0, 0]
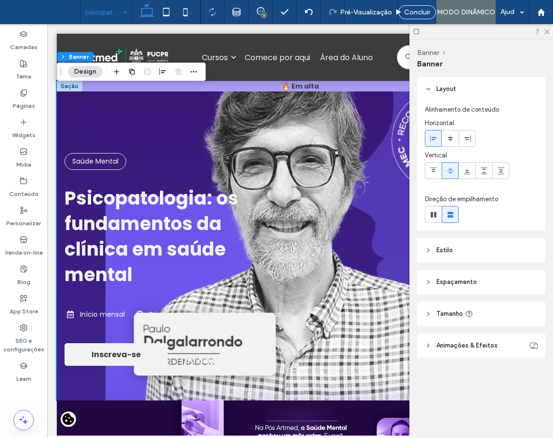
drag, startPoint x: 116, startPoint y: 36, endPoint x: 111, endPoint y: 33, distance: 5.2
click at [165, 154] on div at bounding box center [276, 219] width 553 height 438
click at [548, 31] on div at bounding box center [276, 219] width 553 height 438
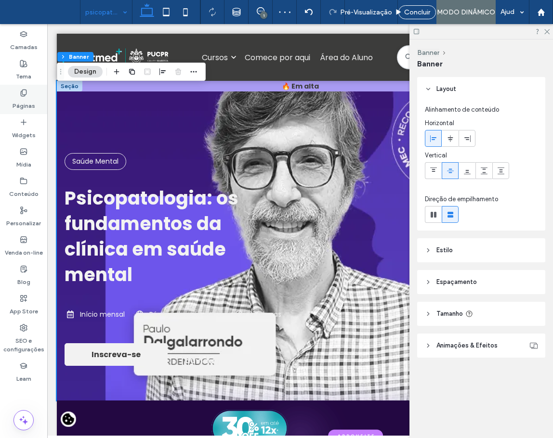
click at [30, 103] on label "Páginas" at bounding box center [24, 103] width 23 height 13
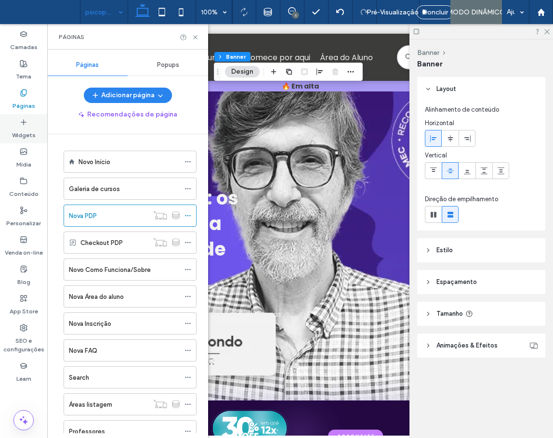
click at [29, 131] on label "Widgets" at bounding box center [24, 132] width 24 height 13
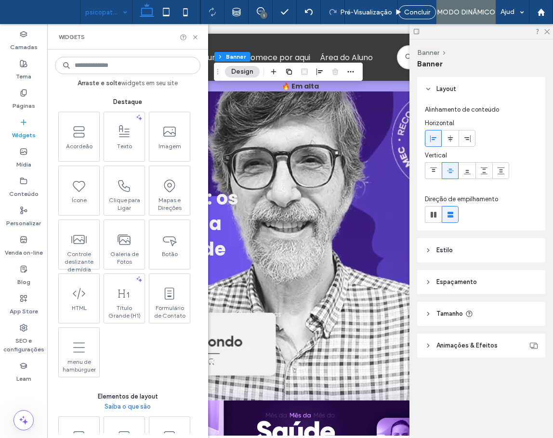
click at [121, 66] on input at bounding box center [127, 65] width 145 height 17
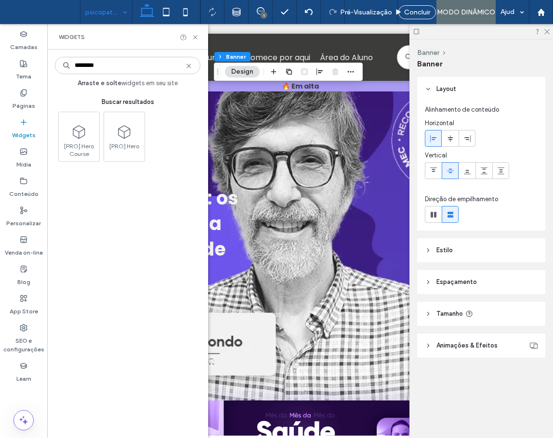
type input "********"
click at [450, 319] on header "Tamanho" at bounding box center [481, 314] width 128 height 24
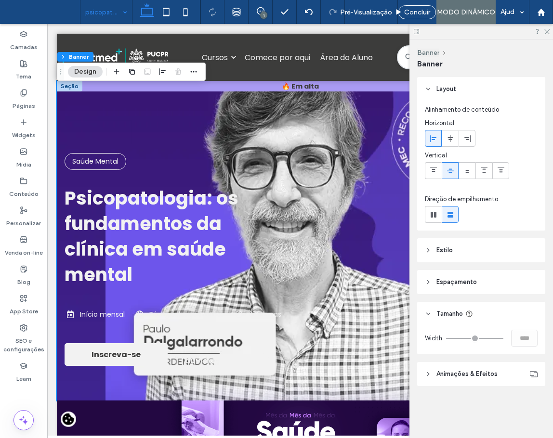
click at [450, 319] on header "Tamanho" at bounding box center [481, 314] width 128 height 24
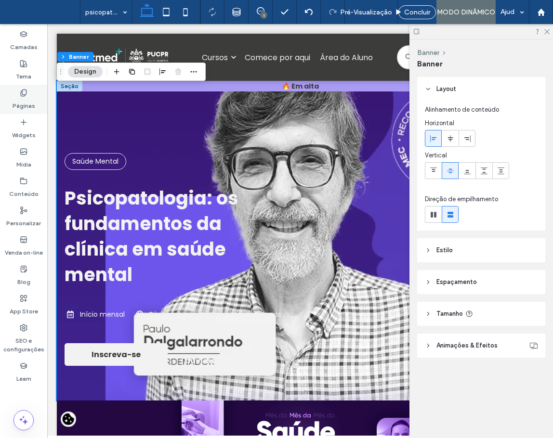
click at [20, 92] on icon at bounding box center [24, 93] width 8 height 8
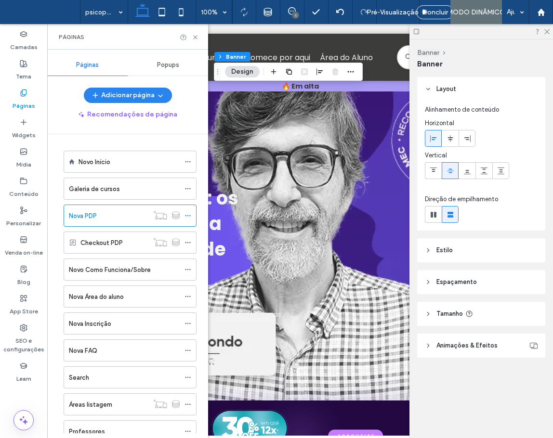
click at [21, 93] on use at bounding box center [23, 93] width 5 height 6
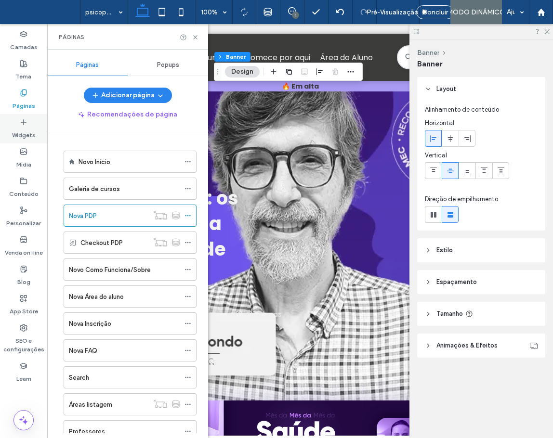
click at [28, 125] on div "Widgets" at bounding box center [23, 128] width 47 height 29
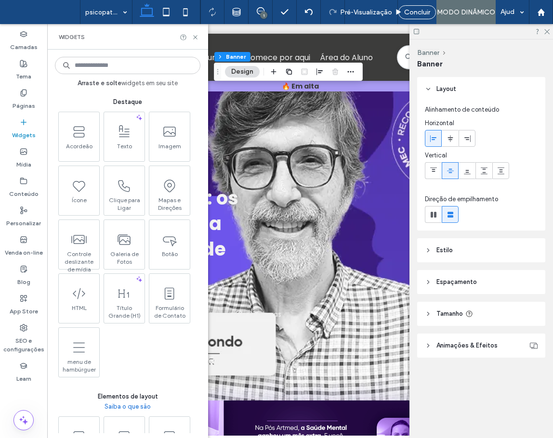
click at [93, 85] on strong "Arraste e solte" at bounding box center [99, 82] width 44 height 7
click at [97, 60] on input at bounding box center [127, 65] width 145 height 17
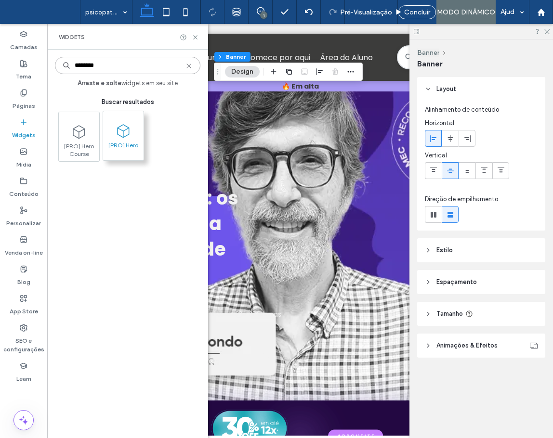
type input "********"
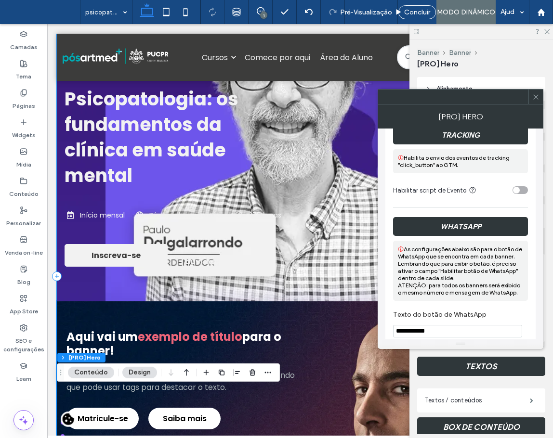
scroll to position [193, 0]
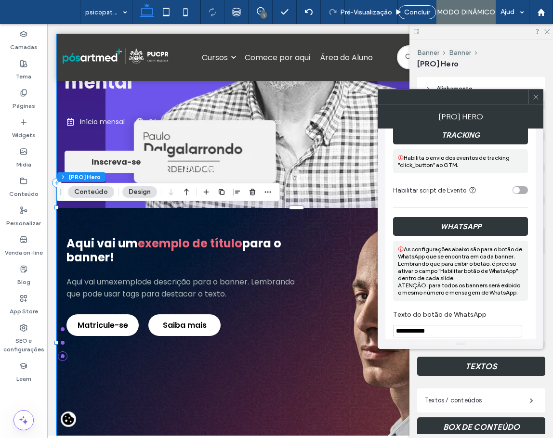
click at [305, 293] on div "Aqui vai um exemplo de título para o banner! Aqui vai um exemplo de descrição p…" at bounding box center [299, 287] width 467 height 100
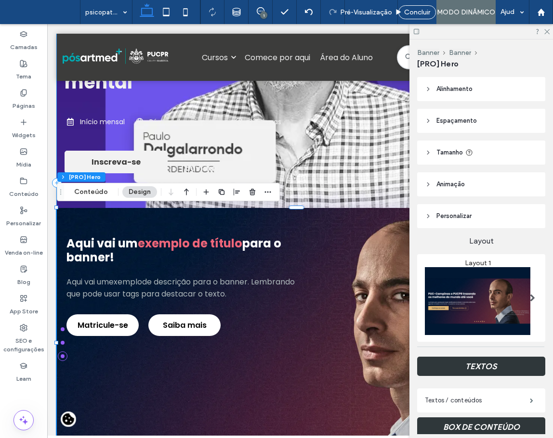
click at [294, 333] on div "Matricule-se Saiba mais" at bounding box center [182, 325] width 233 height 22
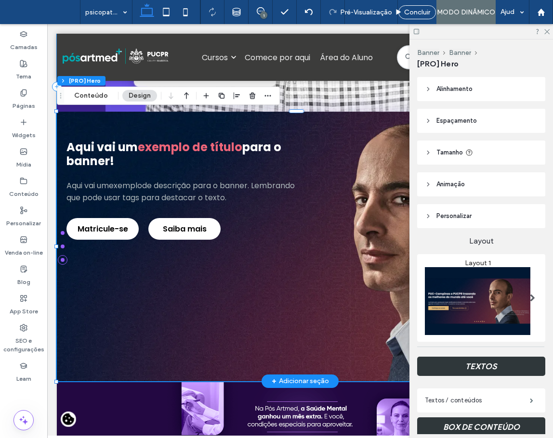
click at [241, 322] on div "Aqui vai um exemplo de título para o banner! Aqui vai um exemplo de descrição p…" at bounding box center [300, 247] width 486 height 270
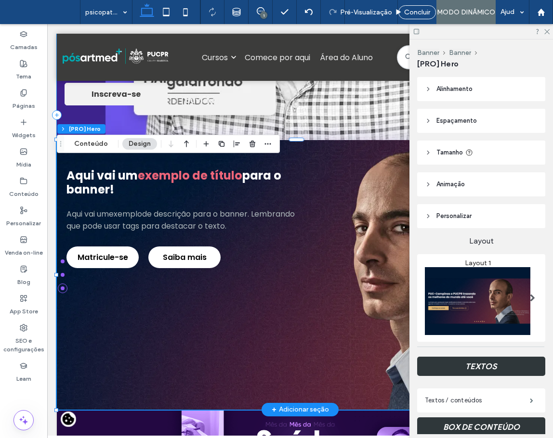
scroll to position [241, 0]
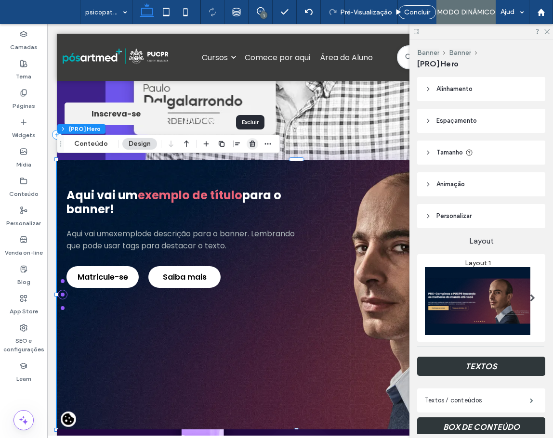
click at [254, 145] on icon "button" at bounding box center [252, 144] width 8 height 8
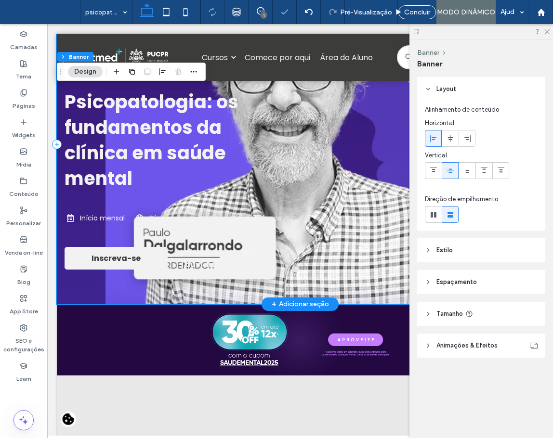
scroll to position [0, 0]
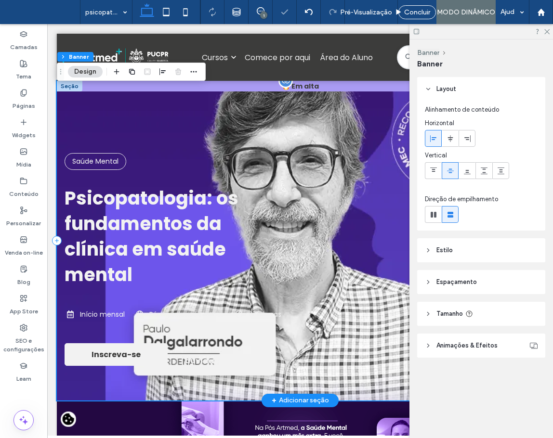
click at [297, 151] on div "Saúde Mental Psicopatologia: os fundamentos da clínica [PERSON_NAME] mental Iní…" at bounding box center [299, 245] width 471 height 251
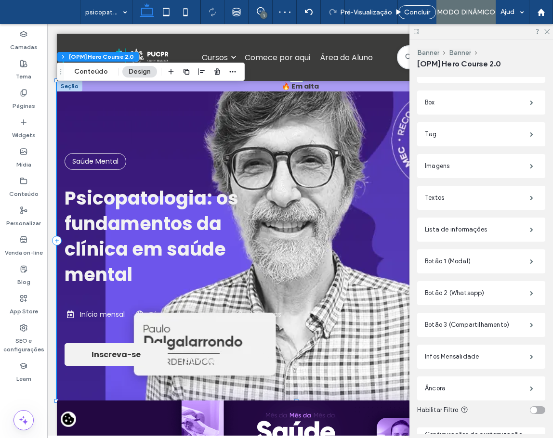
scroll to position [337, 0]
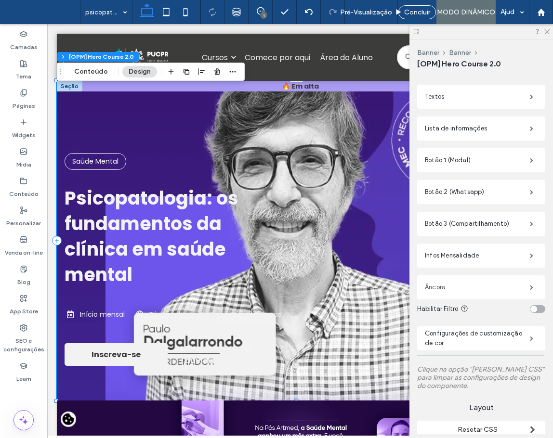
click at [456, 284] on label "Âncora" at bounding box center [477, 287] width 105 height 19
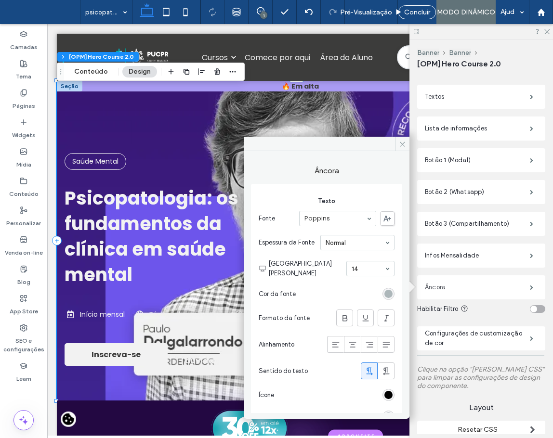
click at [456, 284] on label "Âncora" at bounding box center [477, 287] width 105 height 19
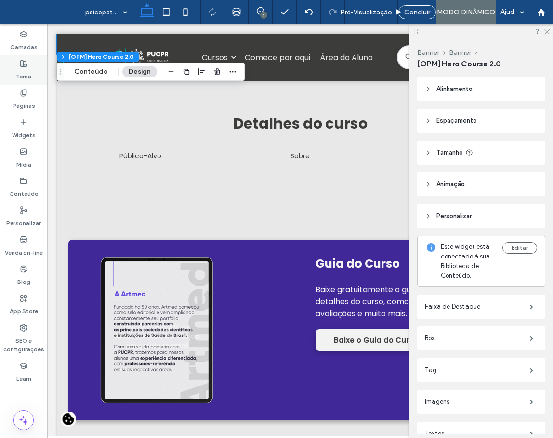
scroll to position [193, 0]
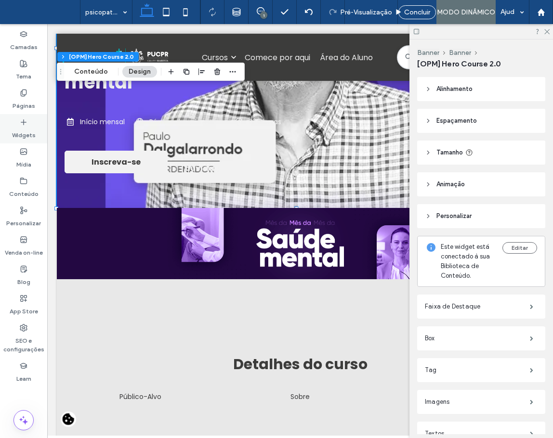
click at [28, 129] on label "Widgets" at bounding box center [24, 132] width 24 height 13
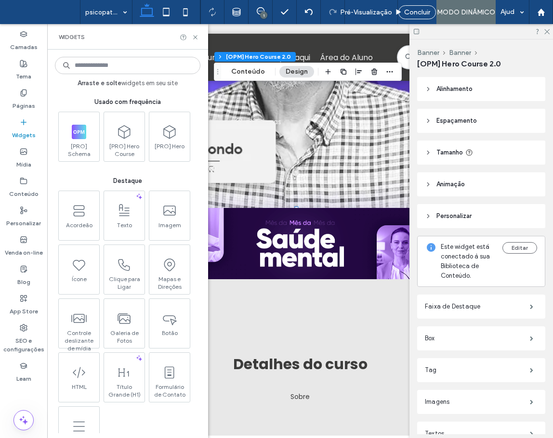
click at [125, 59] on input at bounding box center [127, 65] width 145 height 17
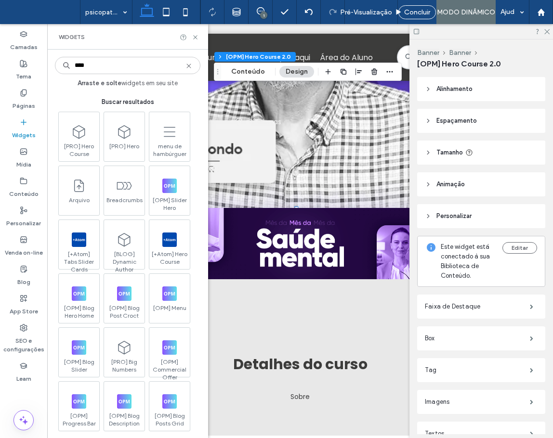
type input "*****"
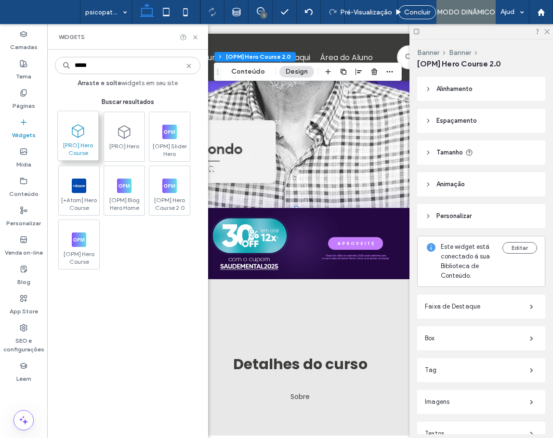
type input "****"
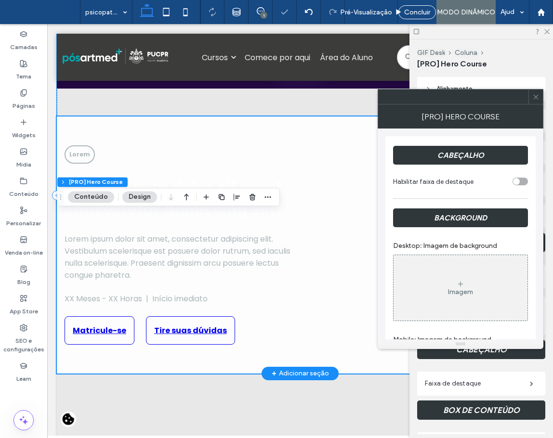
scroll to position [385, 0]
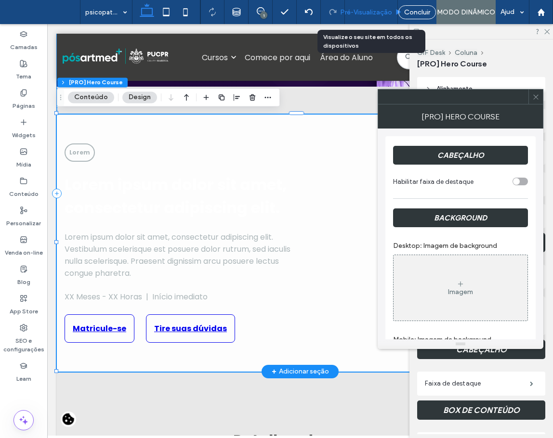
click at [378, 17] on div "Pré-Visualizaçāo" at bounding box center [371, 12] width 53 height 24
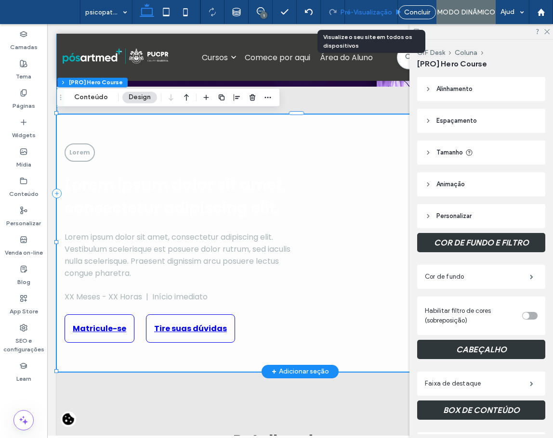
click at [367, 11] on span "Pré-Visualizaçāo" at bounding box center [366, 12] width 52 height 8
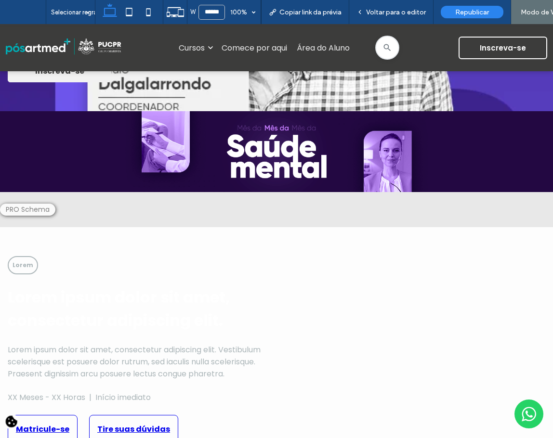
scroll to position [243, 0]
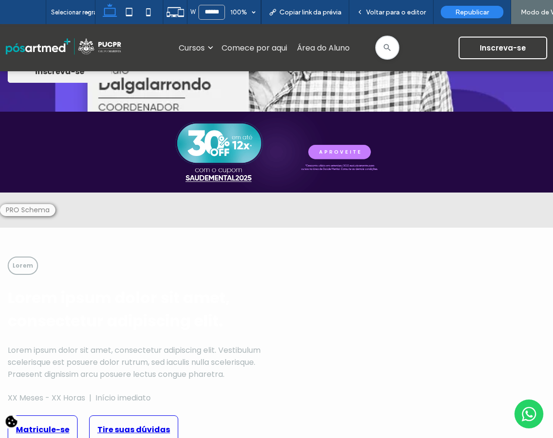
click at [26, 258] on span "Lorem" at bounding box center [23, 266] width 30 height 18
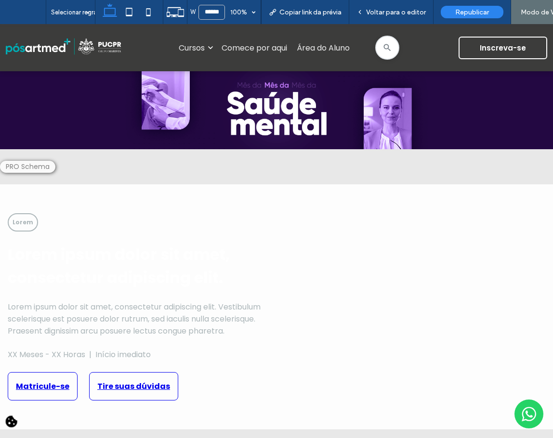
scroll to position [337, 0]
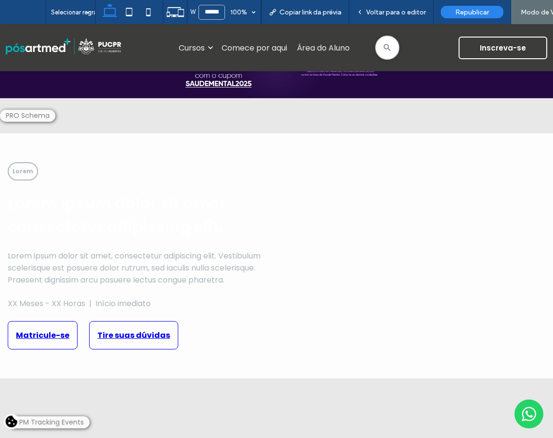
click at [37, 110] on div at bounding box center [27, 116] width 55 height 12
click at [39, 114] on div at bounding box center [27, 116] width 55 height 12
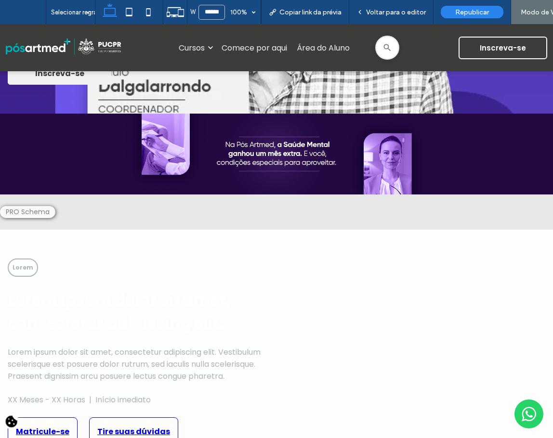
scroll to position [289, 0]
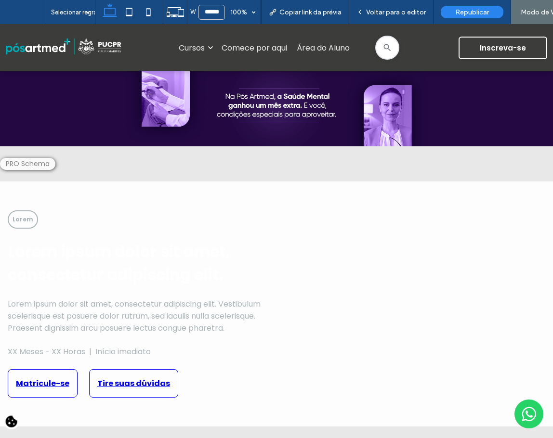
click at [173, 240] on h1 "Lorem ipsum dolor sit amet, consectetur adipiscing elit." at bounding box center [139, 263] width 263 height 46
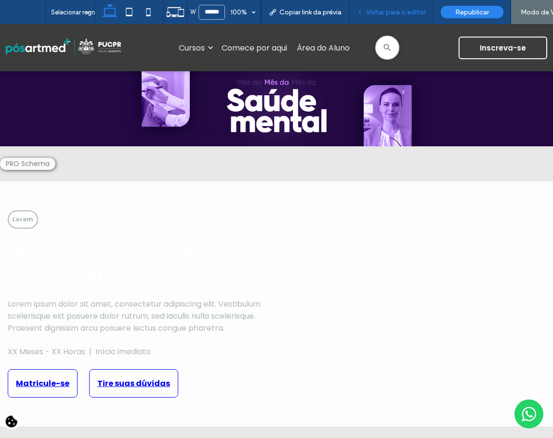
click at [374, 15] on span "Voltar para o editor" at bounding box center [396, 12] width 60 height 8
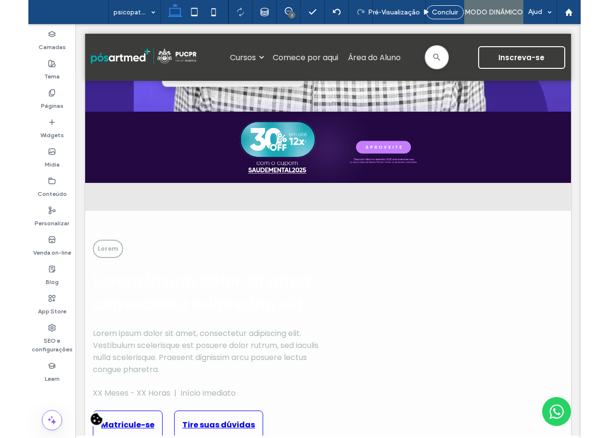
scroll to position [298, 0]
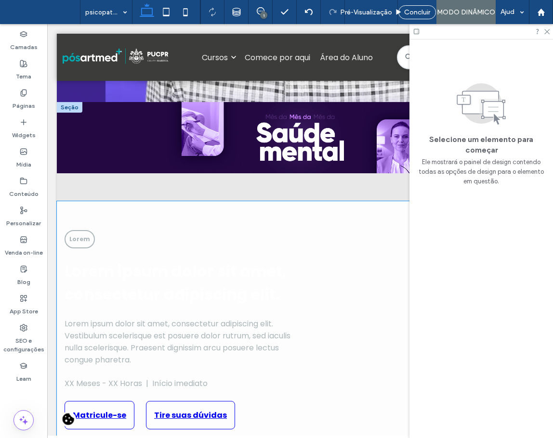
click at [251, 275] on h1 "Lorem ipsum dolor sit amet, consectetur adipiscing elit." at bounding box center [179, 283] width 230 height 46
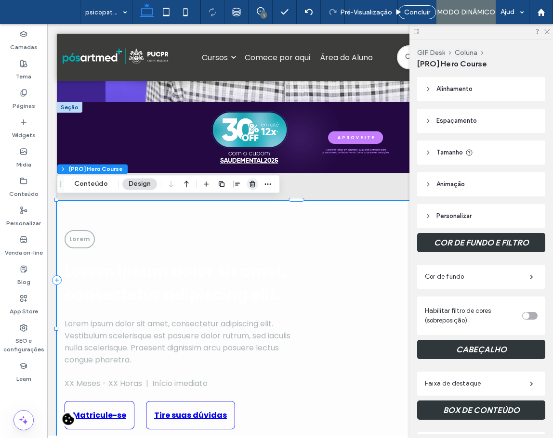
click at [252, 185] on icon "button" at bounding box center [252, 184] width 8 height 8
